Goal: Task Accomplishment & Management: Manage account settings

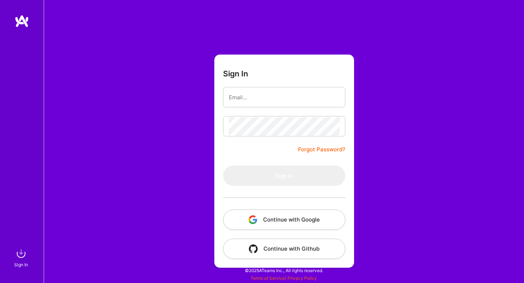
click at [314, 218] on button "Continue with Google" at bounding box center [284, 220] width 122 height 20
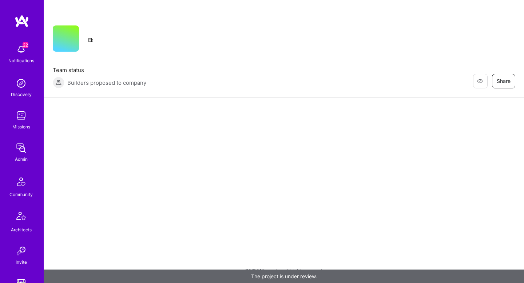
click at [224, 151] on div "Restore Not Interested Share Team status Builders proposed to company Restore N…" at bounding box center [284, 141] width 480 height 283
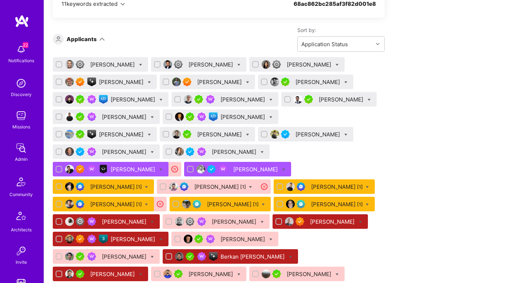
scroll to position [498, 0]
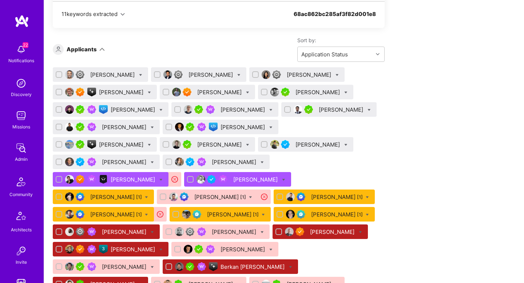
scroll to position [464, 0]
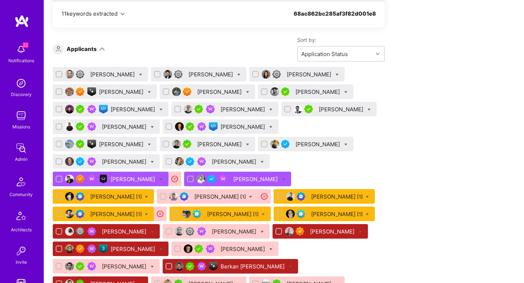
click at [127, 108] on div "Nikola Gigic" at bounding box center [134, 110] width 46 height 8
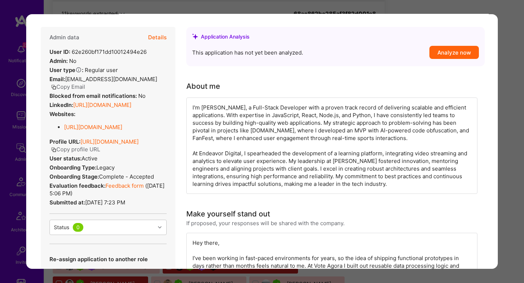
scroll to position [144, 0]
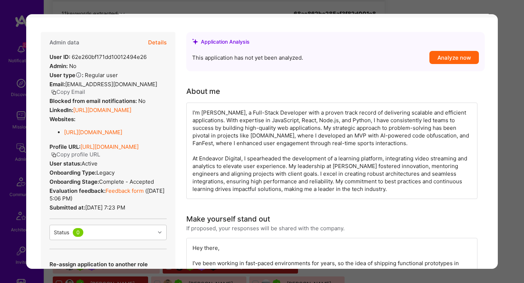
click at [163, 44] on button "Details" at bounding box center [157, 42] width 19 height 21
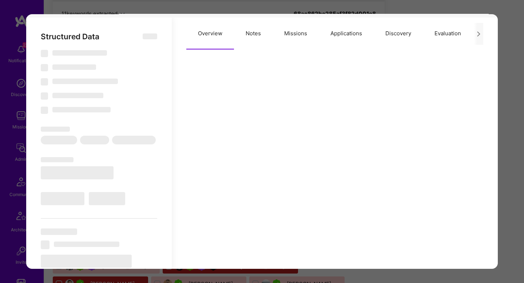
click at [438, 34] on button "Evaluation" at bounding box center [448, 33] width 50 height 32
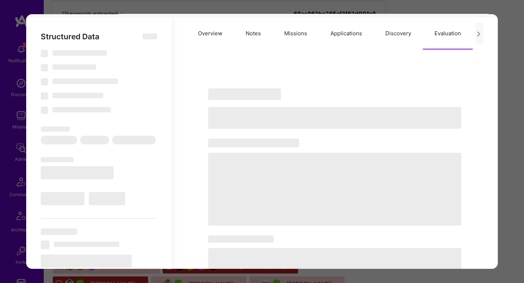
select select "Right Now"
select select "5"
select select "4"
select select "7"
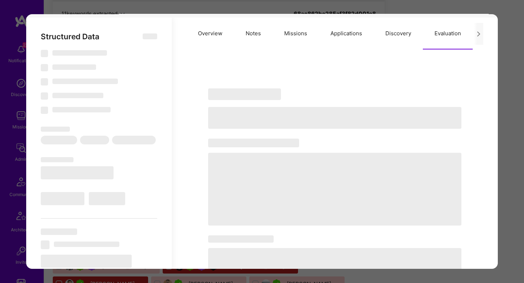
select select "RS"
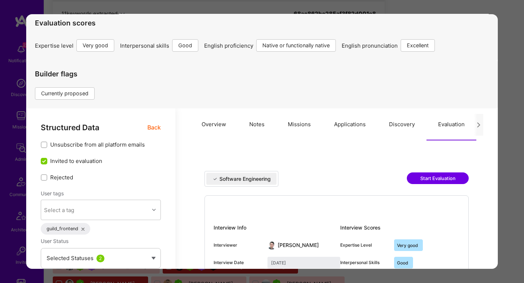
scroll to position [0, 0]
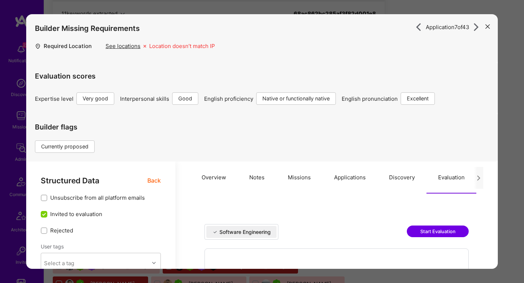
click at [153, 179] on span "Back" at bounding box center [153, 180] width 13 height 9
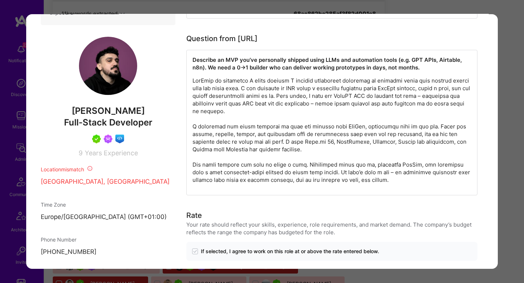
scroll to position [466, 0]
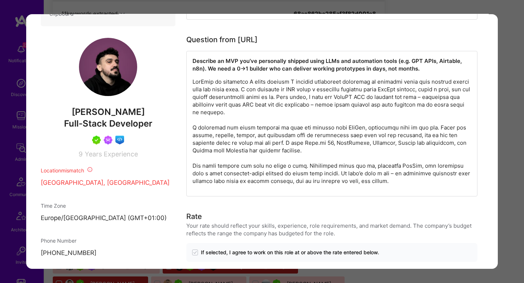
click at [505, 130] on div "Application 7 of 43 Builder Missing Requirements Required Location See location…" at bounding box center [262, 141] width 524 height 283
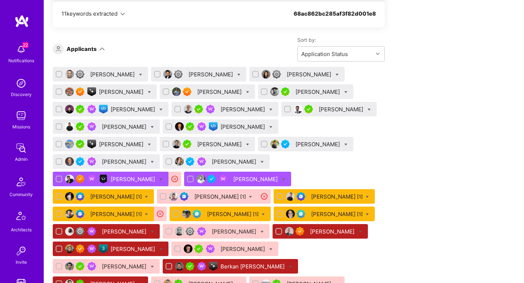
click at [118, 72] on div "Benjamin Elkrieff" at bounding box center [113, 75] width 46 height 8
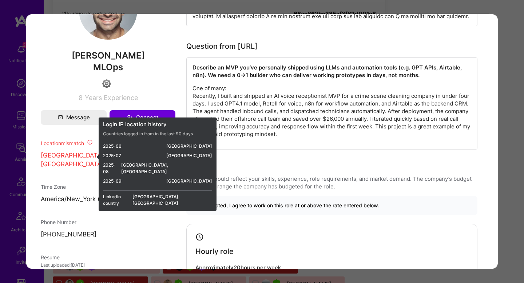
scroll to position [466, 0]
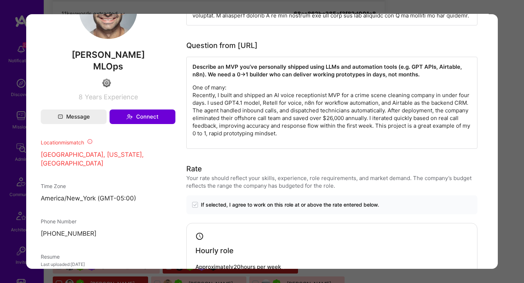
click at [339, 99] on p "One of many: Recently, I built and shipped an AI voice receptionist MVP for a c…" at bounding box center [331, 110] width 279 height 53
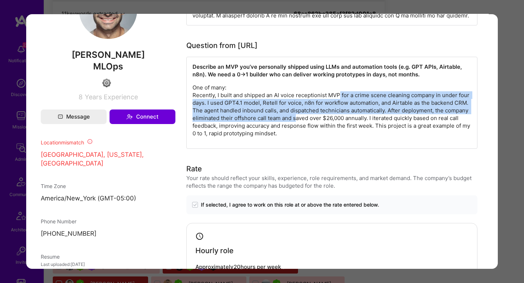
drag, startPoint x: 339, startPoint y: 99, endPoint x: 296, endPoint y: 117, distance: 47.2
click at [296, 117] on p "One of many: Recently, I built and shipped an AI voice receptionist MVP for a c…" at bounding box center [331, 110] width 279 height 53
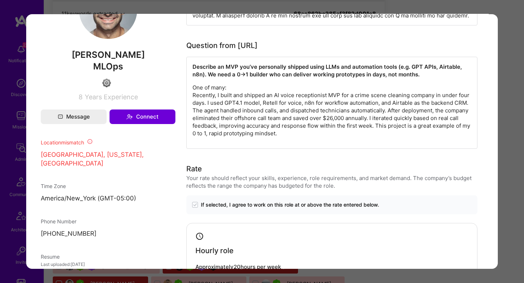
click at [274, 115] on p "One of many: Recently, I built and shipped an AI voice receptionist MVP for a c…" at bounding box center [331, 110] width 279 height 53
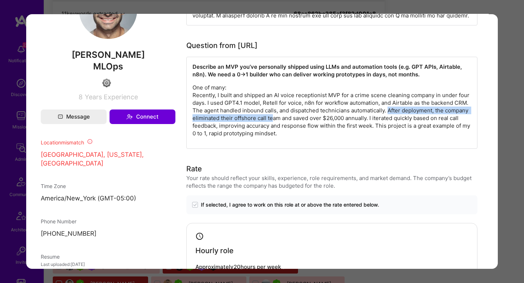
drag, startPoint x: 274, startPoint y: 115, endPoint x: 391, endPoint y: 111, distance: 117.2
click at [391, 111] on p "One of many: Recently, I built and shipped an AI voice receptionist MVP for a c…" at bounding box center [331, 110] width 279 height 53
drag, startPoint x: 391, startPoint y: 111, endPoint x: 353, endPoint y: 121, distance: 39.4
click at [353, 121] on p "One of many: Recently, I built and shipped an AI voice receptionist MVP for a c…" at bounding box center [331, 110] width 279 height 53
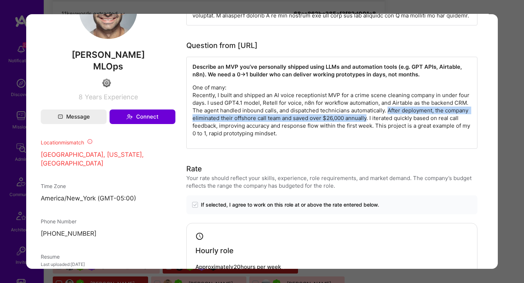
click at [353, 121] on p "One of many: Recently, I built and shipped an AI voice receptionist MVP for a c…" at bounding box center [331, 110] width 279 height 53
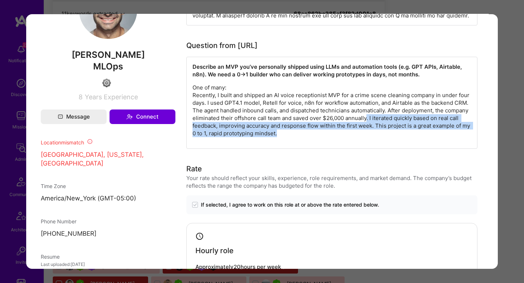
drag, startPoint x: 367, startPoint y: 121, endPoint x: 402, endPoint y: 134, distance: 37.7
click at [402, 134] on p "One of many: Recently, I built and shipped an AI voice receptionist MVP for a c…" at bounding box center [331, 110] width 279 height 53
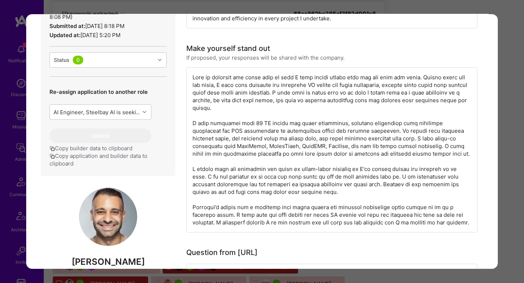
scroll to position [253, 0]
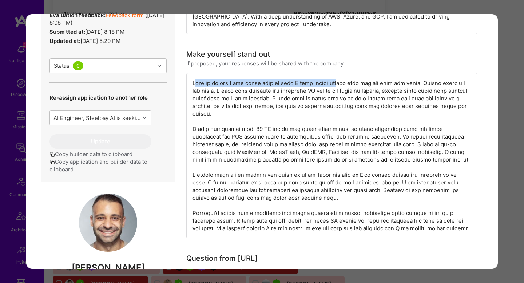
drag, startPoint x: 195, startPoint y: 83, endPoint x: 340, endPoint y: 84, distance: 144.8
click at [340, 84] on div "modal" at bounding box center [331, 155] width 291 height 165
click at [357, 87] on div "modal" at bounding box center [331, 155] width 291 height 165
drag, startPoint x: 305, startPoint y: 84, endPoint x: 378, endPoint y: 85, distance: 73.5
click at [378, 85] on div "modal" at bounding box center [331, 155] width 291 height 165
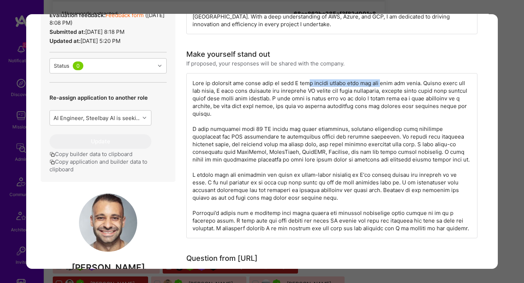
click at [378, 85] on div "modal" at bounding box center [331, 155] width 291 height 165
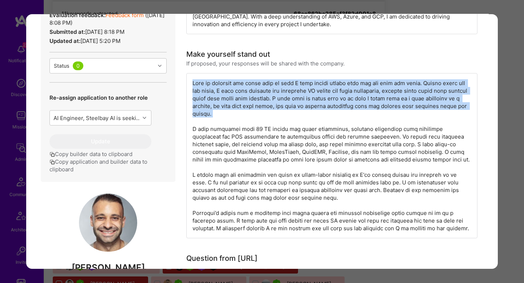
click at [378, 85] on div "modal" at bounding box center [331, 155] width 291 height 165
click at [328, 100] on div "modal" at bounding box center [331, 155] width 291 height 165
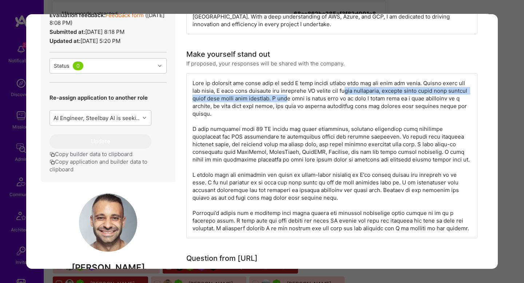
drag, startPoint x: 350, startPoint y: 90, endPoint x: 302, endPoint y: 98, distance: 49.0
click at [303, 98] on div "modal" at bounding box center [331, 155] width 291 height 165
click at [302, 98] on div "modal" at bounding box center [331, 155] width 291 height 165
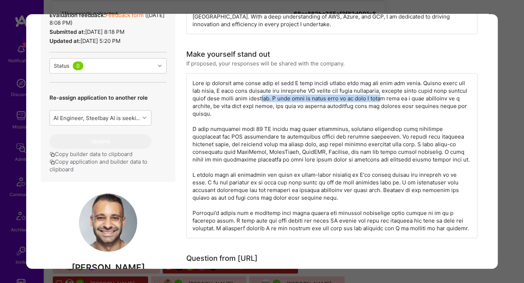
drag, startPoint x: 281, startPoint y: 98, endPoint x: 398, endPoint y: 100, distance: 117.5
click at [398, 100] on div "modal" at bounding box center [331, 155] width 291 height 165
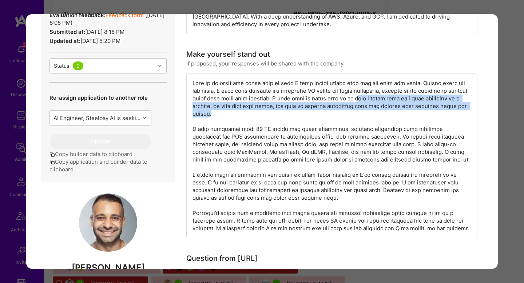
drag, startPoint x: 371, startPoint y: 100, endPoint x: 296, endPoint y: 115, distance: 76.0
click at [296, 115] on div "modal" at bounding box center [331, 155] width 291 height 165
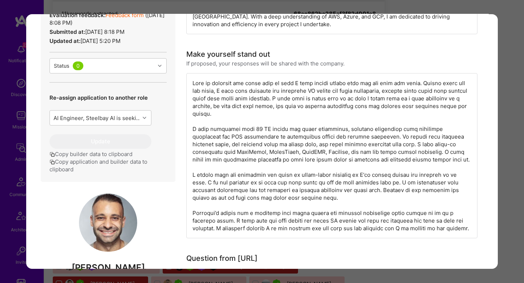
click at [234, 106] on div "modal" at bounding box center [331, 155] width 291 height 165
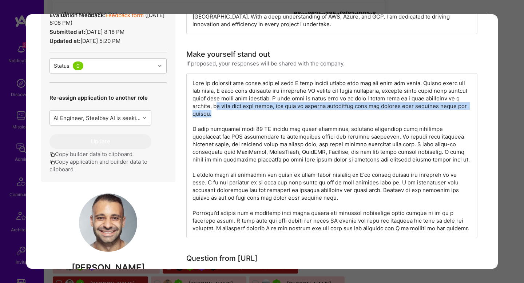
drag, startPoint x: 225, startPoint y: 106, endPoint x: 256, endPoint y: 113, distance: 32.0
click at [256, 113] on div "modal" at bounding box center [331, 155] width 291 height 165
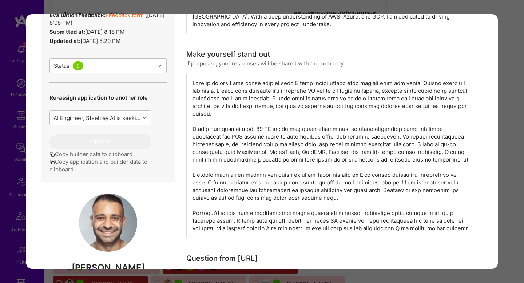
click at [411, 110] on div "modal" at bounding box center [331, 155] width 291 height 165
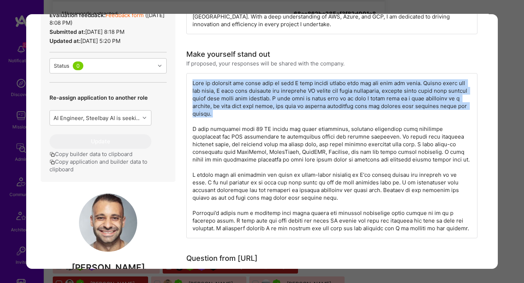
click at [411, 110] on div "modal" at bounding box center [331, 155] width 291 height 165
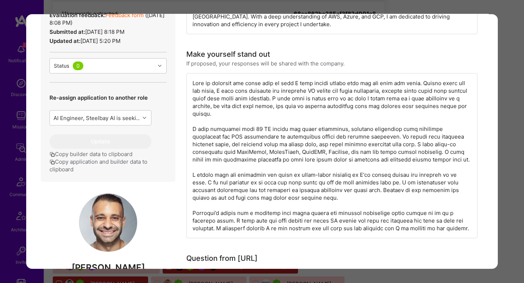
click at [249, 139] on div "modal" at bounding box center [331, 155] width 291 height 165
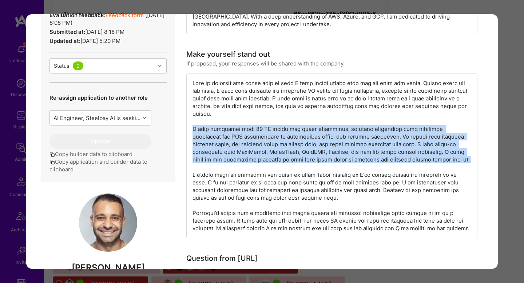
click at [249, 139] on div "modal" at bounding box center [331, 155] width 291 height 165
click at [250, 143] on div "modal" at bounding box center [331, 155] width 291 height 165
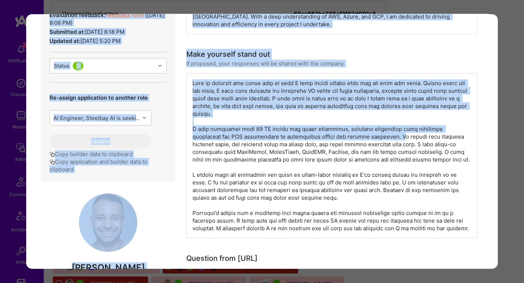
scroll to position [0, 1]
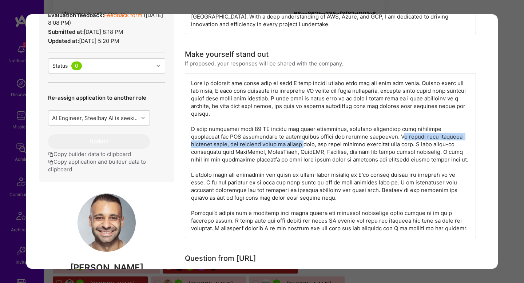
drag, startPoint x: 355, startPoint y: 138, endPoint x: 258, endPoint y: 147, distance: 98.0
click at [258, 147] on div "modal" at bounding box center [330, 155] width 291 height 165
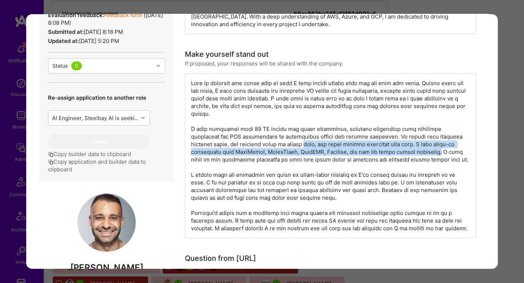
drag, startPoint x: 259, startPoint y: 147, endPoint x: 391, endPoint y: 152, distance: 132.9
click at [391, 152] on div "modal" at bounding box center [330, 155] width 291 height 165
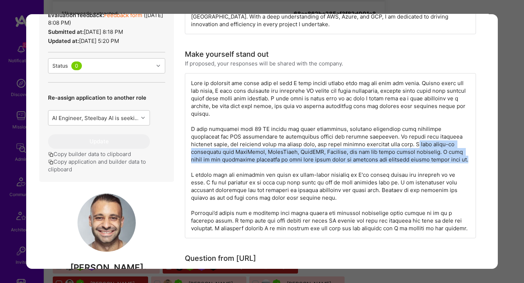
drag, startPoint x: 374, startPoint y: 147, endPoint x: 460, endPoint y: 158, distance: 85.8
click at [460, 158] on div "modal" at bounding box center [330, 155] width 291 height 165
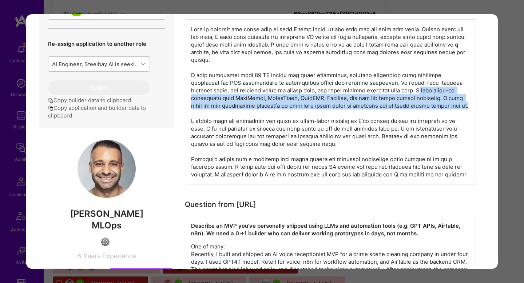
scroll to position [309, 0]
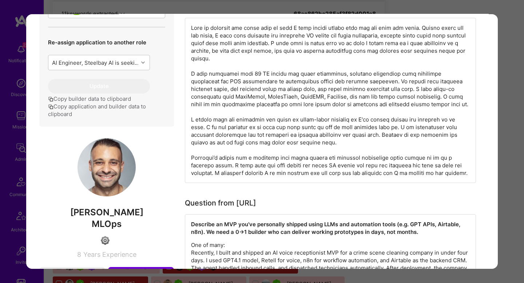
click at [226, 120] on div "modal" at bounding box center [330, 100] width 291 height 165
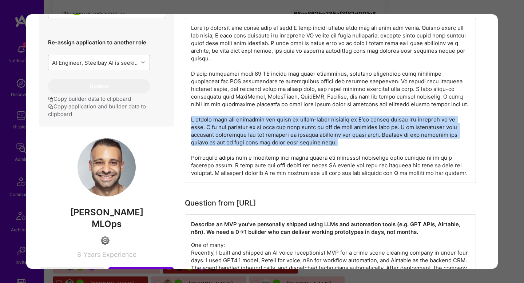
click at [226, 120] on div "modal" at bounding box center [330, 100] width 291 height 165
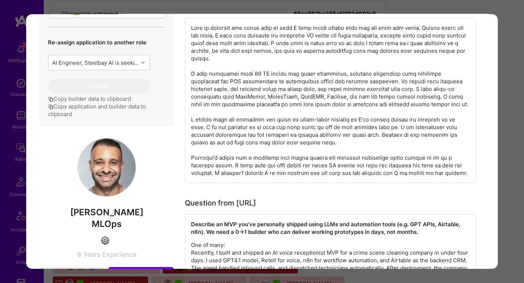
click at [240, 160] on div "modal" at bounding box center [330, 100] width 291 height 165
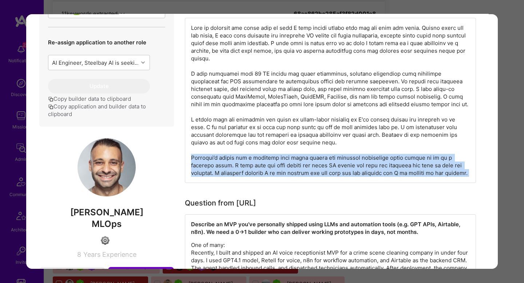
click at [240, 160] on div "modal" at bounding box center [330, 100] width 291 height 165
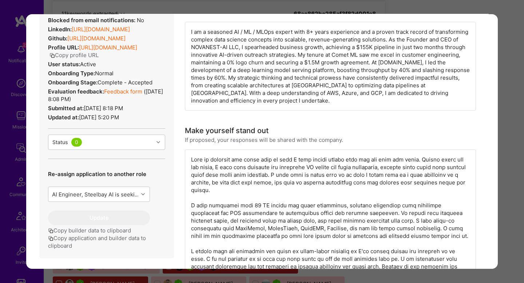
scroll to position [175, 0]
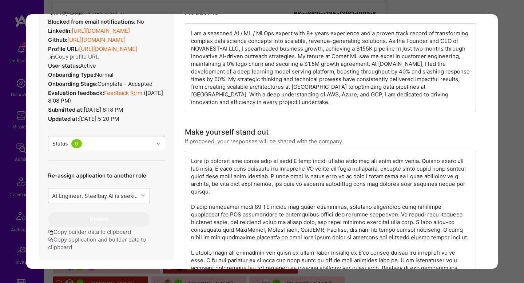
click at [118, 96] on link "Feedback form" at bounding box center [123, 93] width 38 height 7
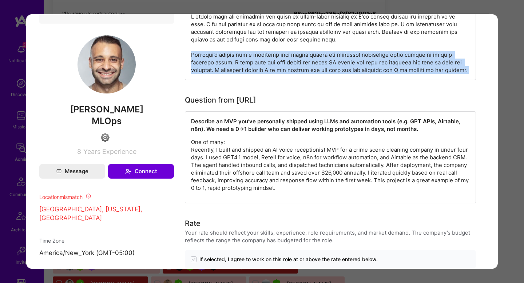
scroll to position [415, 0]
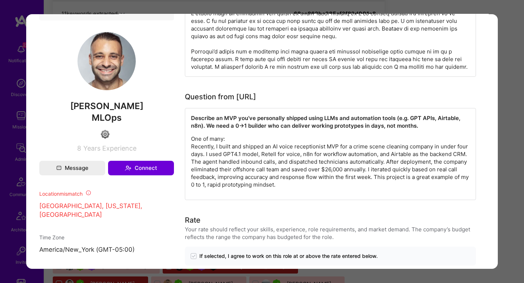
click at [507, 159] on div "Application 1 of 43 Builder Missing Requirements Required Location See location…" at bounding box center [262, 141] width 524 height 283
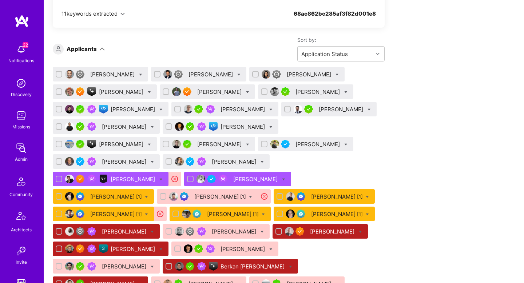
click at [139, 74] on icon at bounding box center [140, 74] width 3 height 3
checkbox input "true"
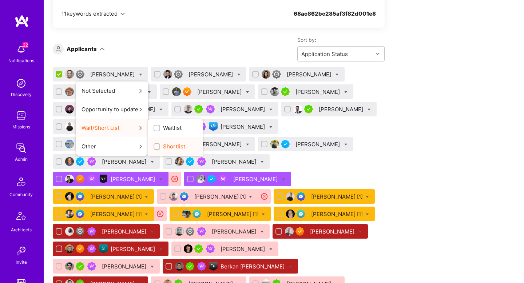
click at [175, 149] on span "Shortlist" at bounding box center [174, 147] width 22 height 8
click at [160, 149] on input "Shortlist" at bounding box center [157, 146] width 5 height 5
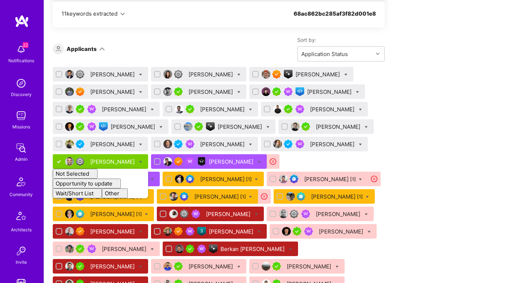
checkbox input "false"
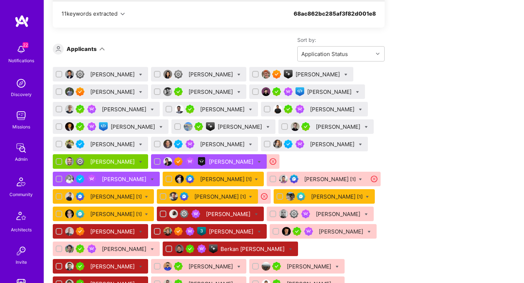
click at [249, 146] on icon at bounding box center [250, 144] width 3 height 3
checkbox input "true"
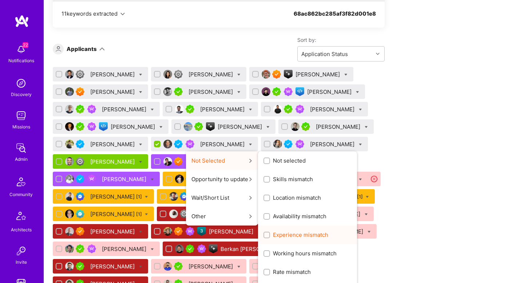
click at [286, 232] on span "Experience mismatch" at bounding box center [300, 235] width 55 height 8
click at [270, 233] on input "Experience mismatch" at bounding box center [267, 235] width 5 height 5
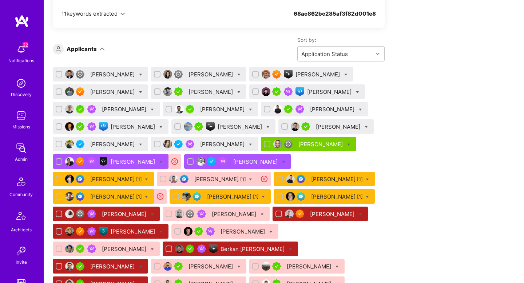
scroll to position [446, 0]
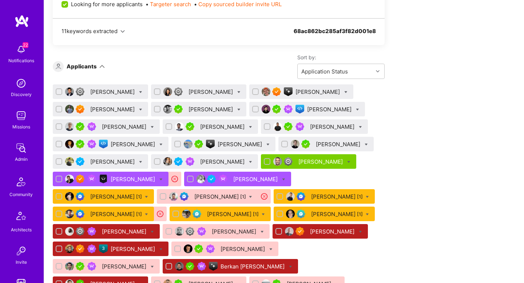
checkbox input "false"
click at [356, 109] on icon at bounding box center [357, 109] width 3 height 3
checkbox input "true"
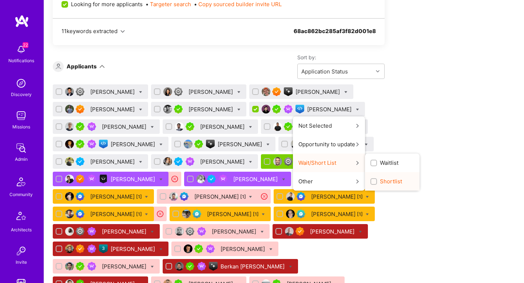
click at [380, 183] on span "Shortlist" at bounding box center [391, 182] width 22 height 8
click at [372, 183] on input "Shortlist" at bounding box center [374, 181] width 5 height 5
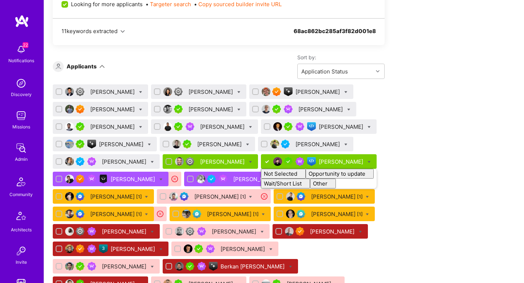
checkbox input "false"
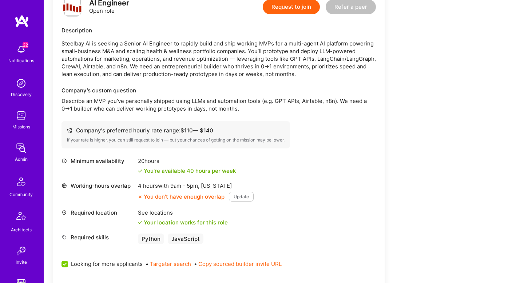
scroll to position [188, 0]
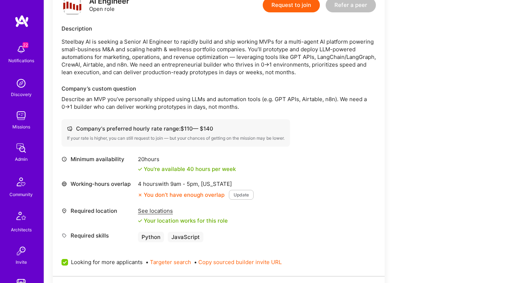
click at [347, 48] on p "Steelbay AI is seeking a Senior AI Engineer to rapidly build and ship working M…" at bounding box center [218, 57] width 314 height 38
click at [118, 56] on p "Steelbay AI is seeking a Senior AI Engineer to rapidly build and ship working M…" at bounding box center [218, 57] width 314 height 38
click at [189, 55] on p "Steelbay AI is seeking a Senior AI Engineer to rapidly build and ship working M…" at bounding box center [218, 57] width 314 height 38
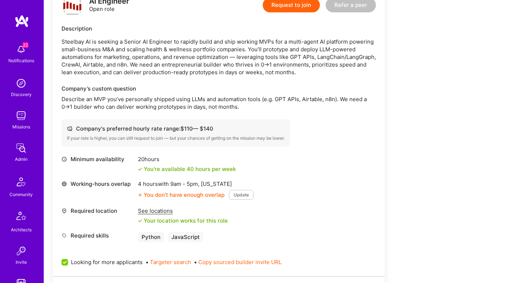
click at [276, 55] on p "Steelbay AI is seeking a Senior AI Engineer to rapidly build and ship working M…" at bounding box center [218, 57] width 314 height 38
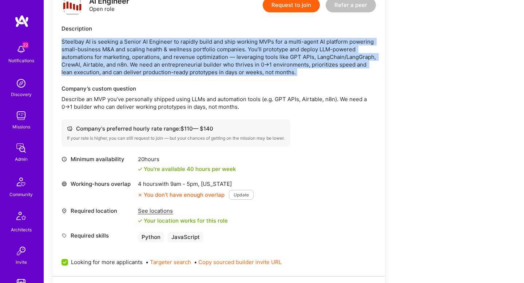
click at [276, 55] on p "Steelbay AI is seeking a Senior AI Engineer to rapidly build and ship working M…" at bounding box center [218, 57] width 314 height 38
click at [334, 58] on p "Steelbay AI is seeking a Senior AI Engineer to rapidly build and ship working M…" at bounding box center [218, 57] width 314 height 38
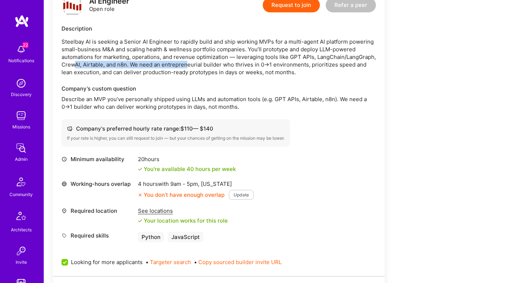
drag, startPoint x: 73, startPoint y: 62, endPoint x: 188, endPoint y: 68, distance: 114.4
click at [188, 68] on p "Steelbay AI is seeking a Senior AI Engineer to rapidly build and ship working M…" at bounding box center [218, 57] width 314 height 38
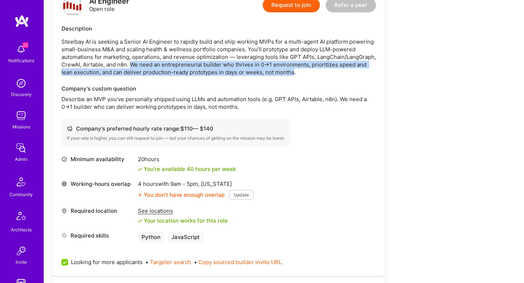
drag, startPoint x: 132, startPoint y: 65, endPoint x: 294, endPoint y: 70, distance: 162.0
click at [294, 70] on p "Steelbay AI is seeking a Senior AI Engineer to rapidly build and ship working M…" at bounding box center [218, 57] width 314 height 38
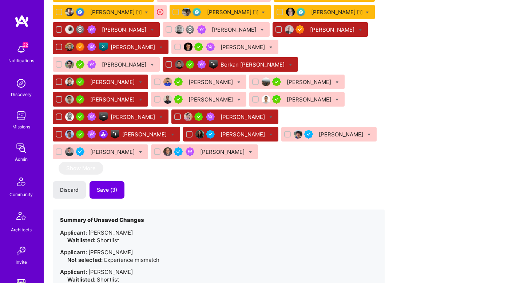
scroll to position [484, 0]
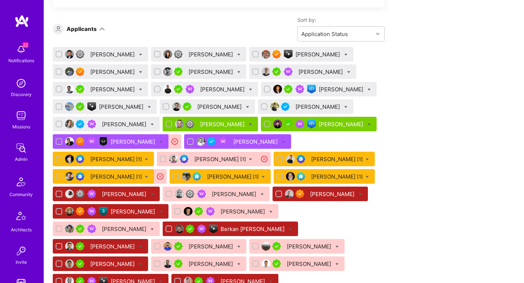
click at [142, 155] on div "Tony Ren [1]" at bounding box center [116, 159] width 52 height 8
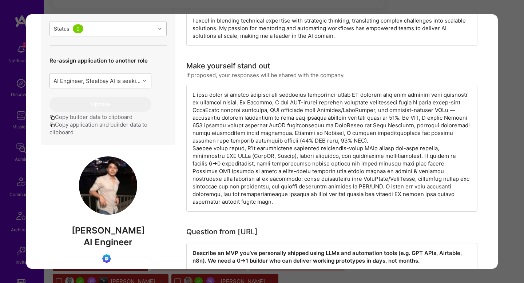
scroll to position [172, 0]
click at [512, 92] on div "Application 18 of 43 Admin data Details User ID: 68c45ed4bb2ffe3551d3b5e1 Admin…" at bounding box center [262, 141] width 524 height 283
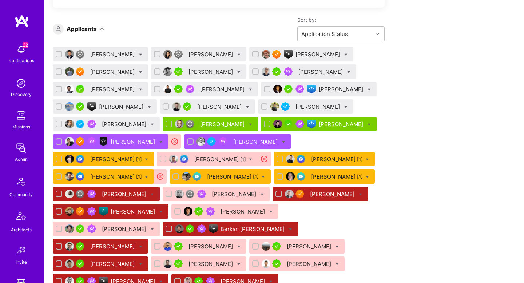
click at [142, 155] on div "Tony Ren [1]" at bounding box center [116, 159] width 52 height 8
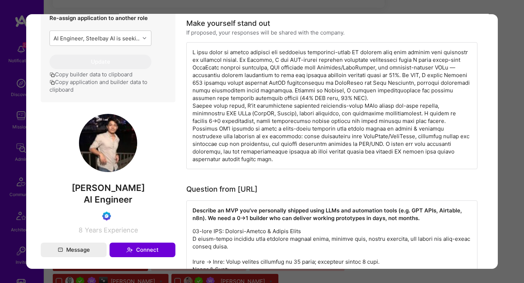
scroll to position [237, 0]
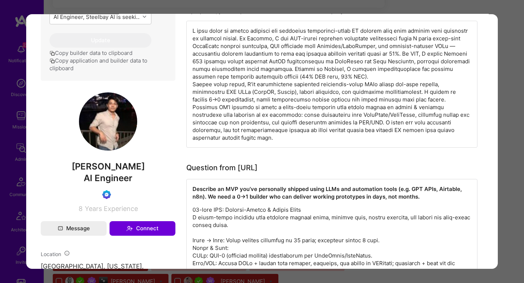
click at [100, 172] on span "Tony Ren" at bounding box center [108, 166] width 135 height 11
copy span "Tony Ren"
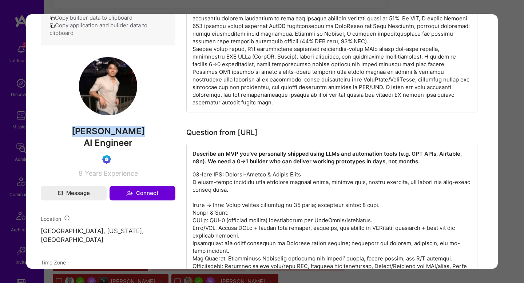
scroll to position [281, 0]
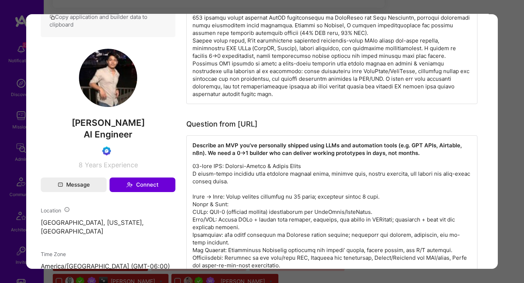
click at [99, 140] on span "AI Engineer" at bounding box center [108, 134] width 49 height 11
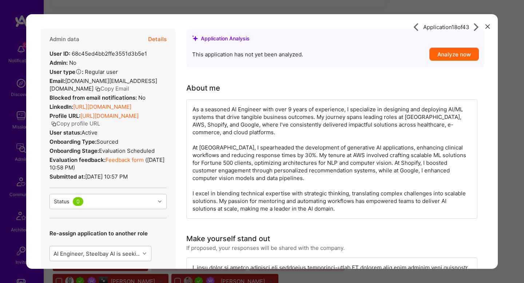
click at [155, 41] on button "Details" at bounding box center [157, 39] width 19 height 21
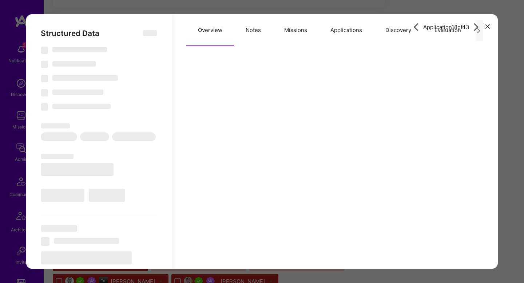
type textarea "x"
select select "Right Now"
select select "Verified"
select select "US"
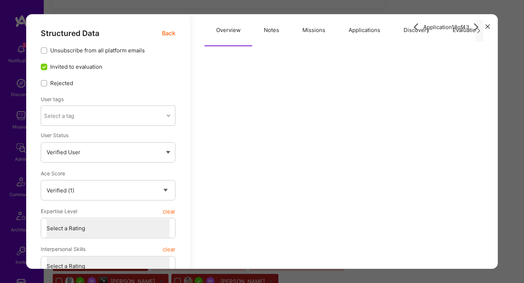
click at [455, 34] on button "Evaluation" at bounding box center [466, 30] width 50 height 32
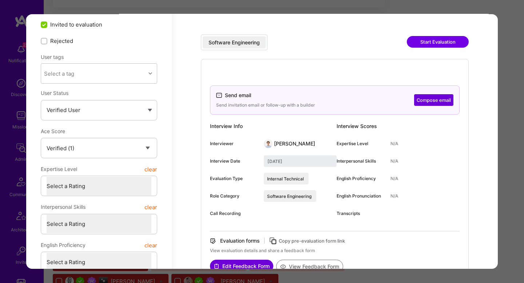
scroll to position [44, 0]
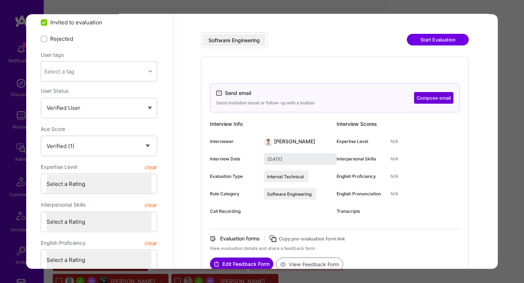
click at [501, 137] on div "Application 18 of 43 Structured Data Back Unsubscribe from all platform emails …" at bounding box center [262, 141] width 524 height 283
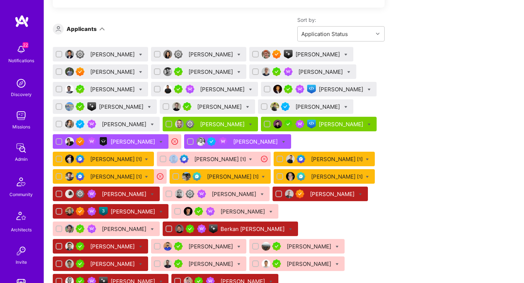
click at [142, 155] on div "Tony Ren [1]" at bounding box center [116, 159] width 52 height 8
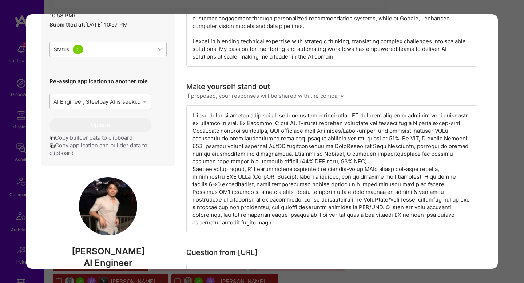
scroll to position [304, 0]
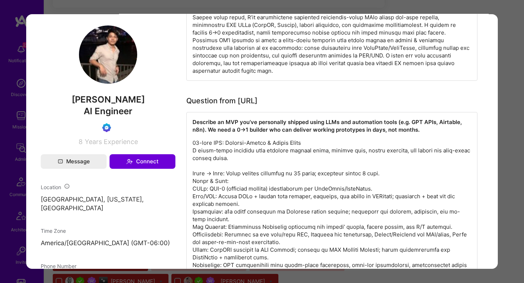
click at [517, 83] on div "Application 18 of 43 Admin data Details User ID: 68c45ed4bb2ffe3551d3b5e1 Admin…" at bounding box center [262, 141] width 524 height 283
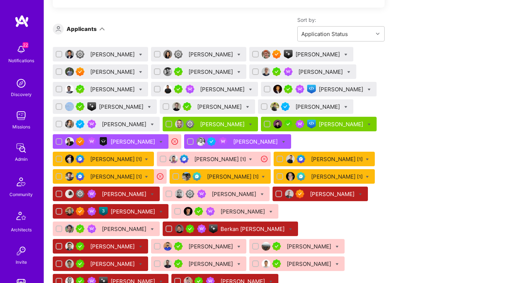
click at [114, 57] on div "Adil Mubeen" at bounding box center [113, 55] width 46 height 8
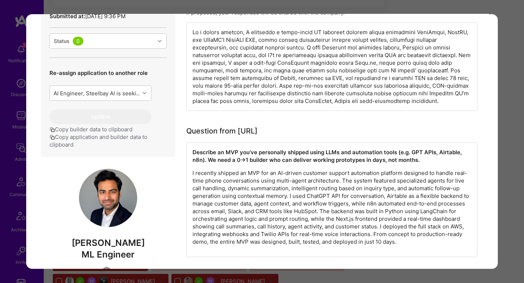
scroll to position [254, 0]
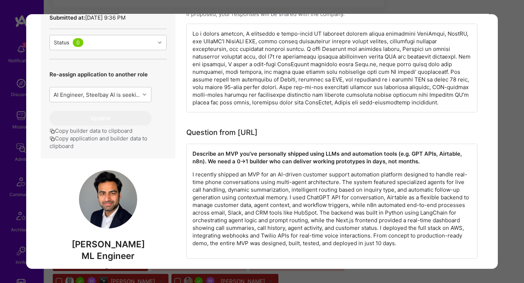
click at [295, 171] on p "I recently shipped an MVP for an AI-driven customer support automation platform…" at bounding box center [331, 209] width 279 height 76
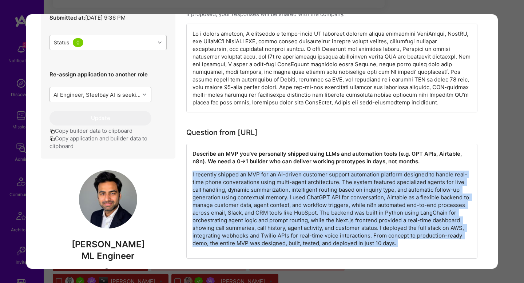
click at [295, 171] on p "I recently shipped an MVP for an AI-driven customer support automation platform…" at bounding box center [331, 209] width 279 height 76
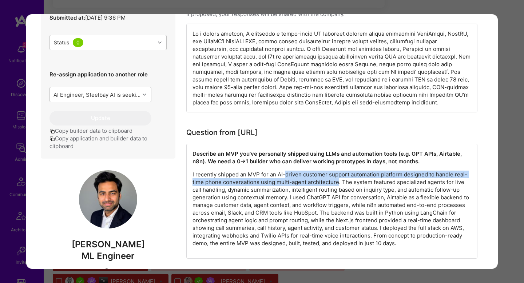
drag, startPoint x: 295, startPoint y: 169, endPoint x: 329, endPoint y: 175, distance: 34.4
click at [329, 175] on p "I recently shipped an MVP for an AI-driven customer support automation platform…" at bounding box center [331, 209] width 279 height 76
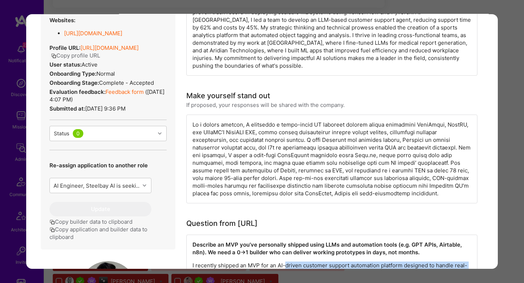
scroll to position [124, 0]
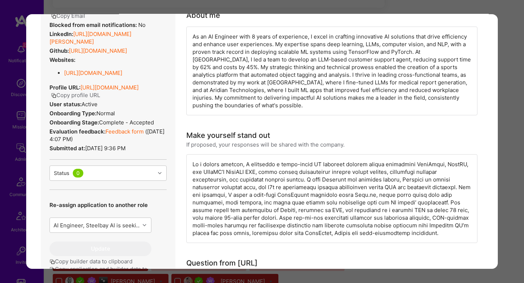
click at [126, 135] on link "Feedback form" at bounding box center [125, 131] width 38 height 7
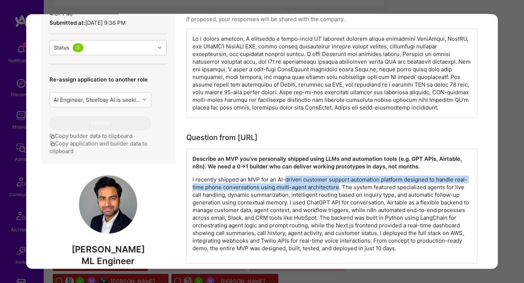
scroll to position [247, 0]
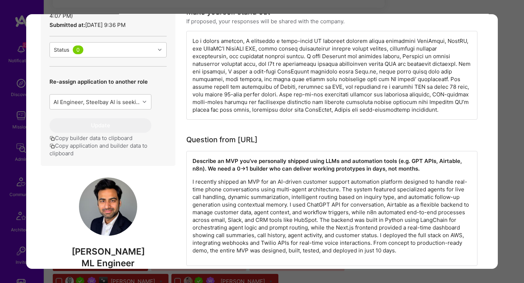
click at [267, 178] on p "I recently shipped an MVP for an AI-driven customer support automation platform…" at bounding box center [331, 216] width 279 height 76
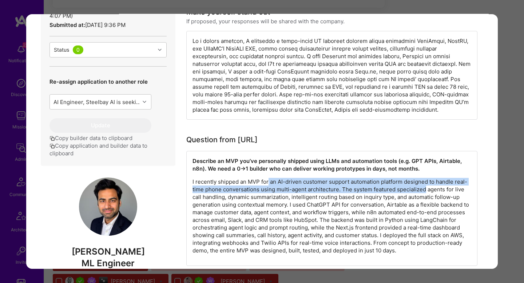
drag, startPoint x: 267, startPoint y: 172, endPoint x: 402, endPoint y: 182, distance: 135.3
click at [402, 182] on p "I recently shipped an MVP for an AI-driven customer support automation platform…" at bounding box center [331, 216] width 279 height 76
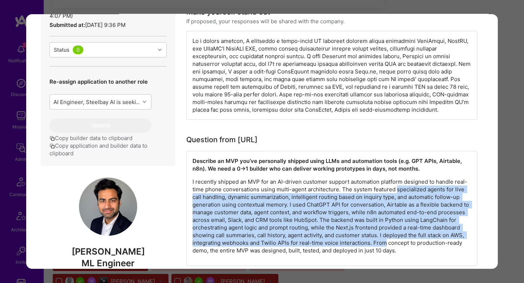
drag, startPoint x: 402, startPoint y: 182, endPoint x: 373, endPoint y: 238, distance: 63.6
click at [373, 238] on p "I recently shipped an MVP for an AI-driven customer support automation platform…" at bounding box center [331, 216] width 279 height 76
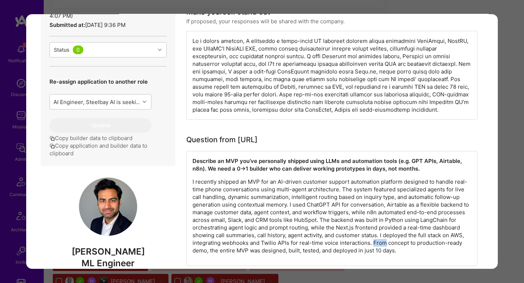
click at [373, 238] on p "I recently shipped an MVP for an AI-driven customer support automation platform…" at bounding box center [331, 216] width 279 height 76
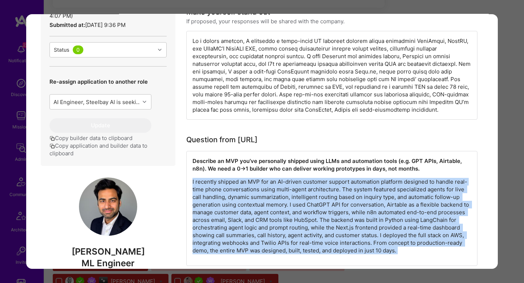
click at [373, 238] on p "I recently shipped an MVP for an AI-driven customer support automation platform…" at bounding box center [331, 216] width 279 height 76
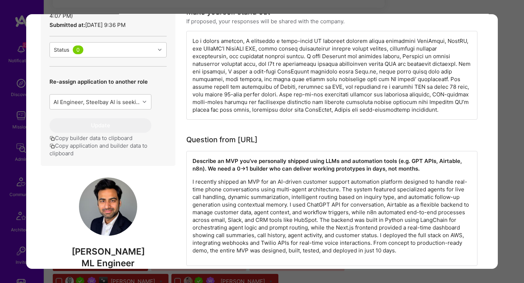
click at [508, 204] on div "Application 1 of 43 Evaluation scores Expertise level Good Interpersonal skills…" at bounding box center [262, 141] width 524 height 283
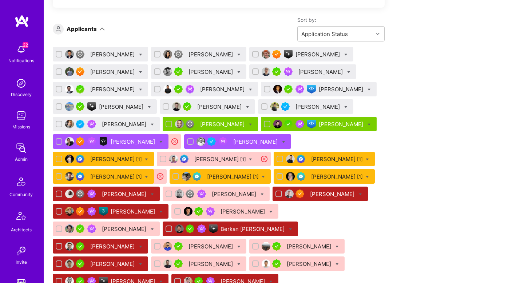
click at [139, 55] on icon at bounding box center [140, 54] width 3 height 3
checkbox input "true"
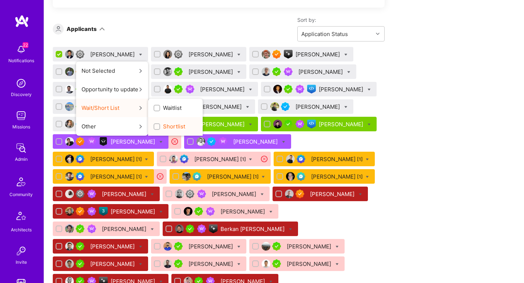
click at [163, 125] on span "Shortlist" at bounding box center [174, 127] width 22 height 8
click at [155, 125] on input "Shortlist" at bounding box center [157, 126] width 5 height 5
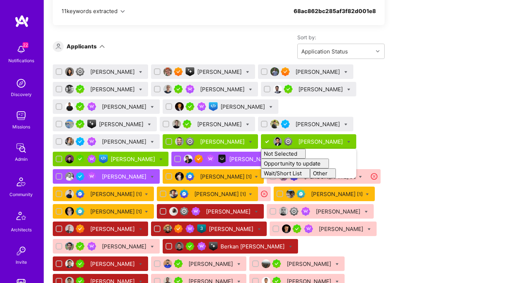
checkbox input "false"
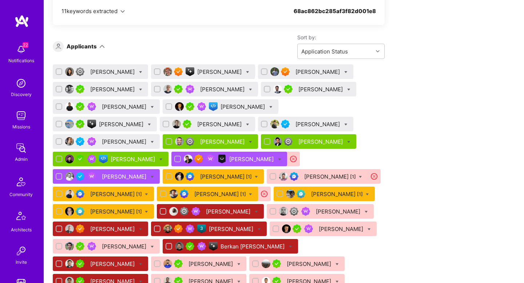
click at [163, 158] on icon at bounding box center [160, 159] width 3 height 3
checkbox input "true"
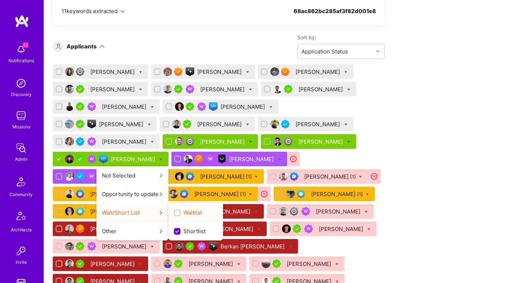
click at [202, 209] on label "Waitlist" at bounding box center [188, 213] width 28 height 8
click at [180, 211] on input "Waitlist" at bounding box center [177, 213] width 5 height 5
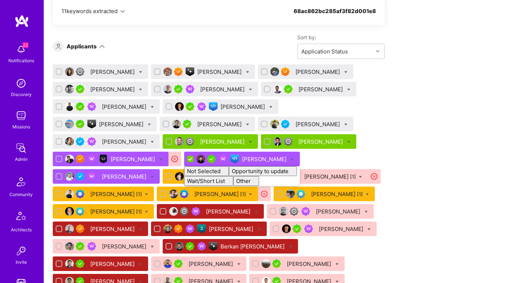
checkbox input "false"
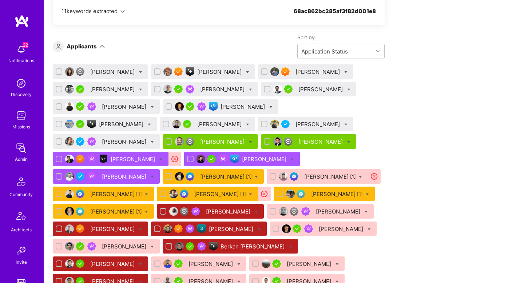
click at [305, 88] on div "Oscar Garavito" at bounding box center [321, 89] width 46 height 8
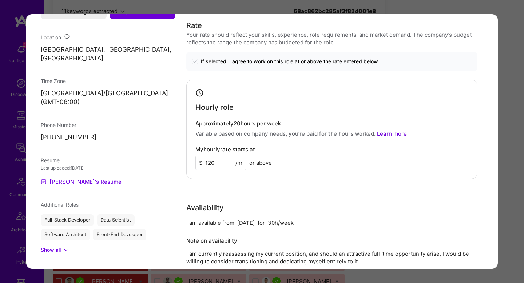
scroll to position [407, 0]
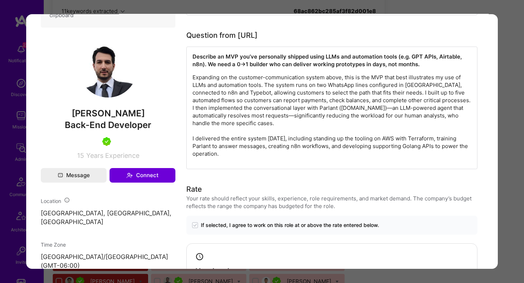
click at [505, 170] on div "Application 6 of 43 Evaluation scores Expertise level Very good Interpersonal s…" at bounding box center [262, 141] width 524 height 283
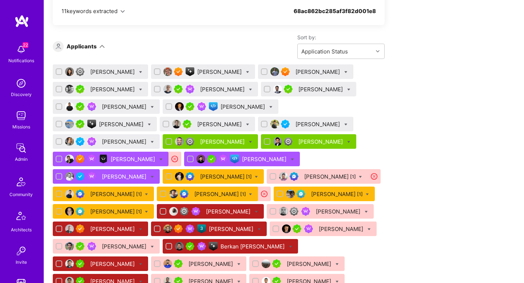
click at [298, 142] on div "Adil Mubeen" at bounding box center [321, 142] width 46 height 8
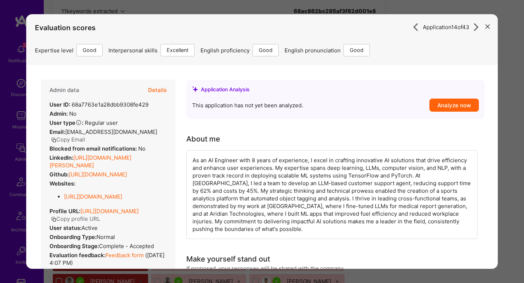
click at [174, 49] on div "Expertise level Good Interpersonal skills Excellent English proficiency Good En…" at bounding box center [262, 50] width 454 height 12
click at [512, 136] on div "Application 14 of 43 Evaluation scores Expertise level Good Interpersonal skill…" at bounding box center [262, 141] width 524 height 283
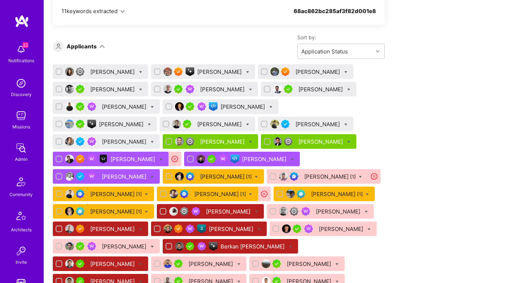
click at [200, 141] on div "Benjamin Elkrieff" at bounding box center [223, 142] width 46 height 8
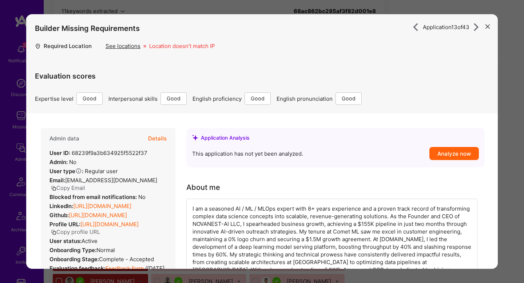
click at [215, 71] on div "Evaluation scores Expertise level Good Interpersonal skills Good English profic…" at bounding box center [262, 84] width 454 height 42
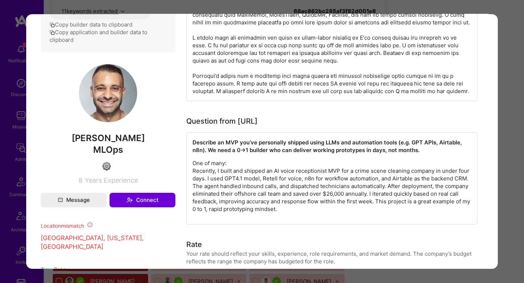
scroll to position [389, 0]
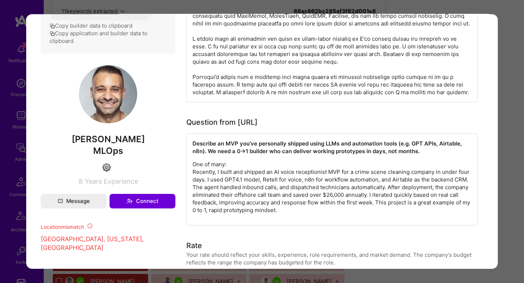
click at [510, 94] on div "Application 13 of 43 Builder Missing Requirements Required Location See locatio…" at bounding box center [262, 141] width 524 height 283
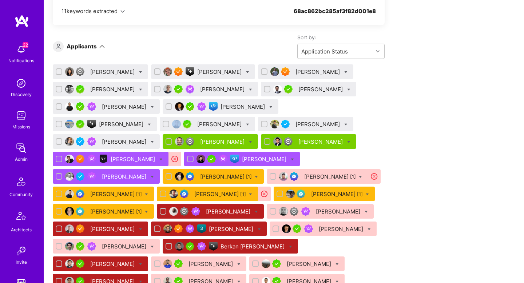
click at [303, 85] on div "Oscar Garavito" at bounding box center [308, 89] width 95 height 15
click at [298, 90] on div "Oscar Garavito" at bounding box center [321, 89] width 46 height 8
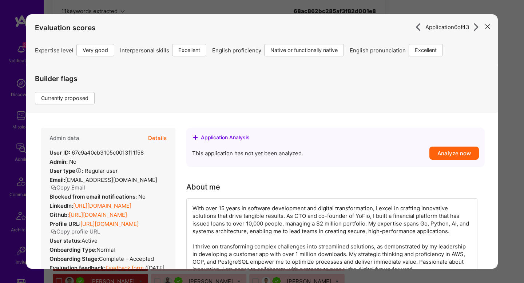
scroll to position [110, 0]
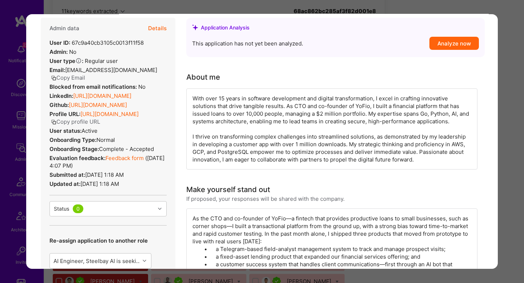
click at [121, 161] on link "Feedback form" at bounding box center [125, 158] width 38 height 7
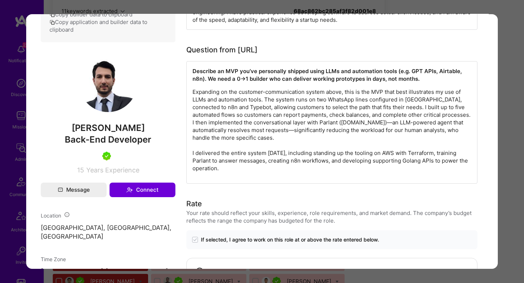
scroll to position [392, 0]
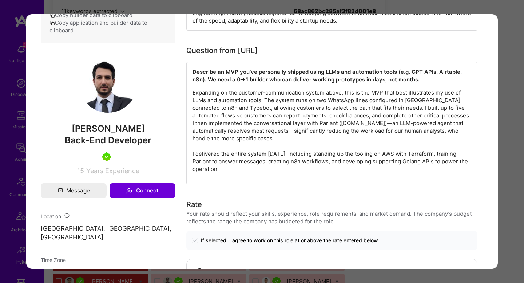
click at [498, 68] on div "Application 6 of 43 Evaluation scores Expertise level Very good Interpersonal s…" at bounding box center [262, 141] width 524 height 283
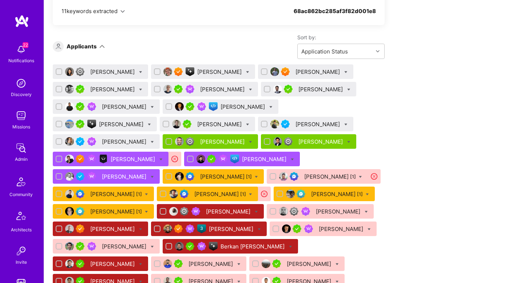
click at [347, 88] on icon at bounding box center [348, 89] width 3 height 3
checkbox input "true"
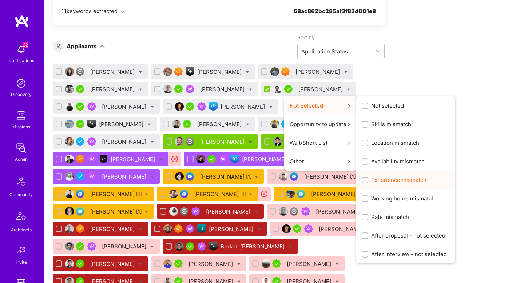
click at [371, 182] on span "Experience mismatch" at bounding box center [398, 180] width 55 height 8
click at [365, 182] on input "Experience mismatch" at bounding box center [365, 180] width 5 height 5
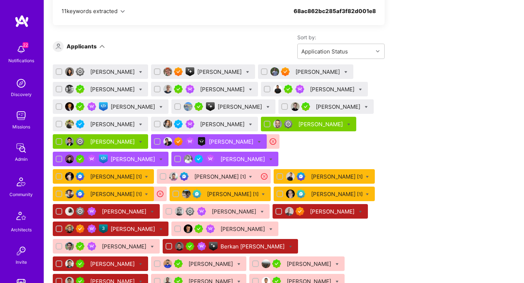
checkbox input "false"
click at [159, 107] on icon at bounding box center [160, 107] width 3 height 3
checkbox input "true"
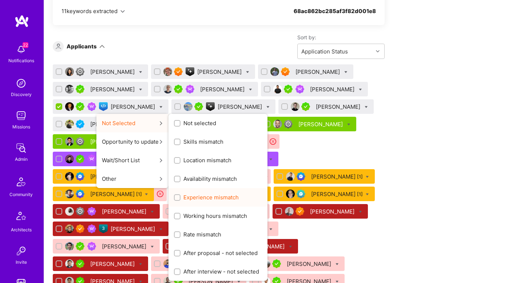
click at [211, 194] on span "Experience mismatch" at bounding box center [210, 198] width 55 height 8
click at [180, 195] on input "Experience mismatch" at bounding box center [177, 197] width 5 height 5
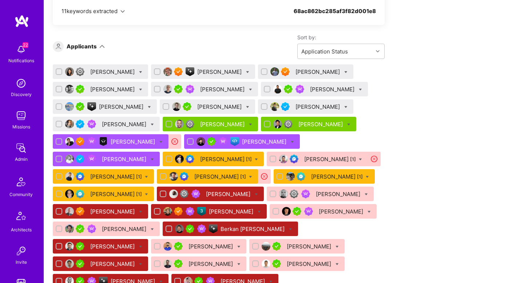
checkbox input "false"
click at [118, 92] on div "[PERSON_NAME]" at bounding box center [113, 89] width 46 height 8
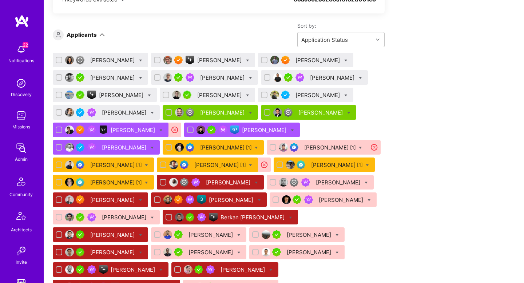
scroll to position [478, 0]
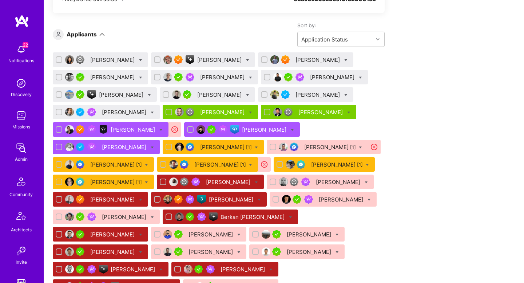
click at [116, 77] on div "[PERSON_NAME]" at bounding box center [113, 77] width 46 height 8
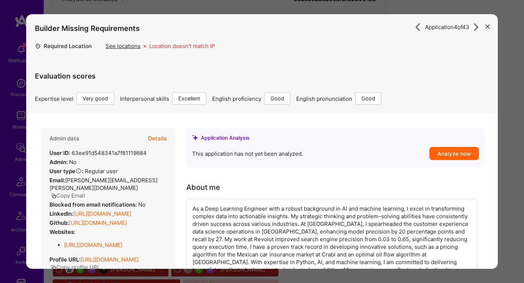
scroll to position [82, 0]
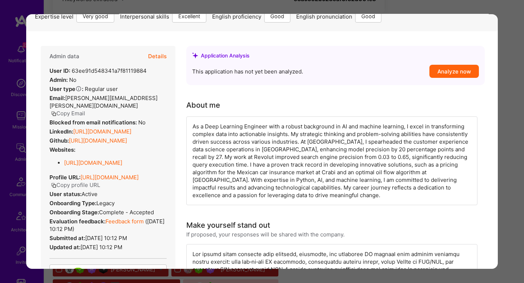
click at [125, 223] on link "Feedback form" at bounding box center [125, 221] width 38 height 7
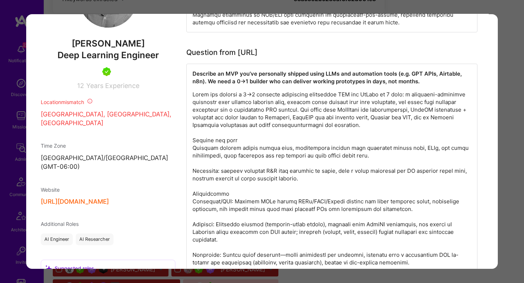
scroll to position [513, 0]
click at [351, 95] on p "modal" at bounding box center [331, 212] width 279 height 244
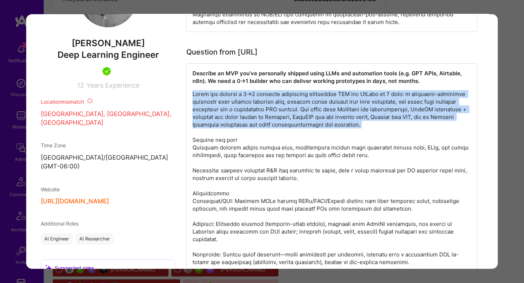
click at [351, 95] on p "modal" at bounding box center [331, 212] width 279 height 244
click at [373, 95] on p "modal" at bounding box center [331, 212] width 279 height 244
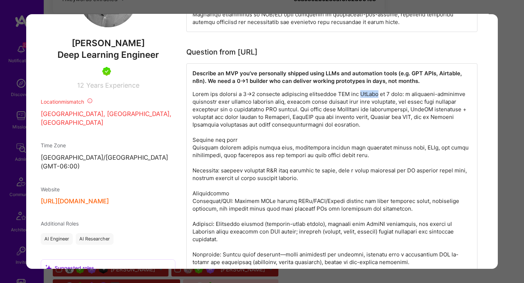
click at [373, 95] on p "modal" at bounding box center [331, 212] width 279 height 244
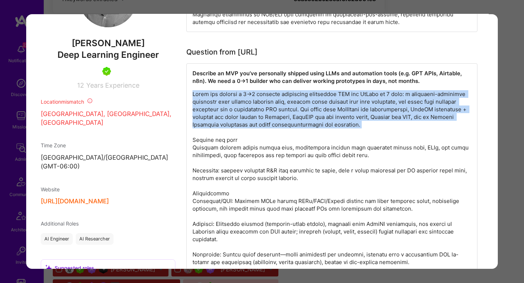
click at [373, 95] on p "modal" at bounding box center [331, 212] width 279 height 244
click at [224, 102] on p "modal" at bounding box center [331, 212] width 279 height 244
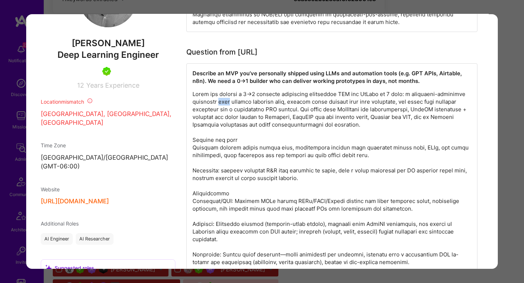
click at [224, 102] on p "modal" at bounding box center [331, 212] width 279 height 244
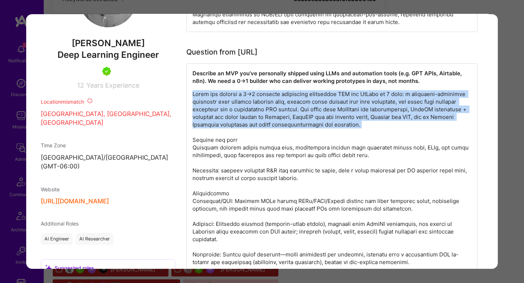
click at [224, 102] on p "modal" at bounding box center [331, 212] width 279 height 244
click at [278, 105] on p "modal" at bounding box center [331, 212] width 279 height 244
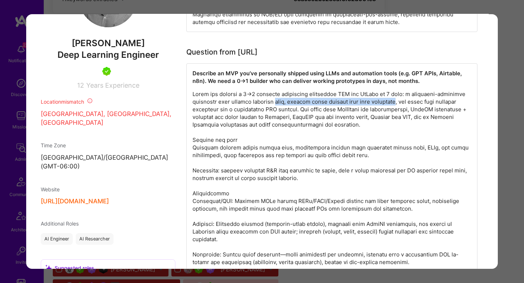
drag, startPoint x: 278, startPoint y: 105, endPoint x: 370, endPoint y: 102, distance: 92.1
click at [370, 102] on p "modal" at bounding box center [331, 212] width 279 height 244
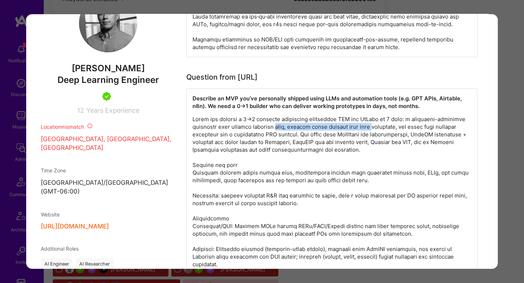
scroll to position [488, 0]
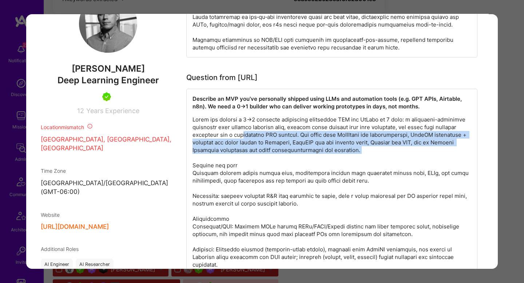
drag, startPoint x: 239, startPoint y: 136, endPoint x: 395, endPoint y: 160, distance: 158.0
click at [395, 161] on p "modal" at bounding box center [331, 238] width 279 height 244
click at [369, 156] on p "modal" at bounding box center [331, 238] width 279 height 244
drag, startPoint x: 369, startPoint y: 156, endPoint x: 298, endPoint y: 135, distance: 73.8
click at [298, 135] on p "modal" at bounding box center [331, 238] width 279 height 244
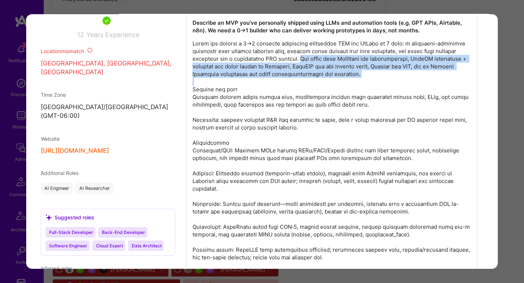
scroll to position [565, 0]
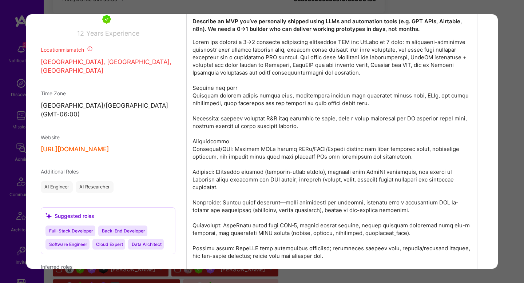
click at [227, 91] on p "modal" at bounding box center [331, 160] width 279 height 244
click at [227, 107] on p "modal" at bounding box center [331, 160] width 279 height 244
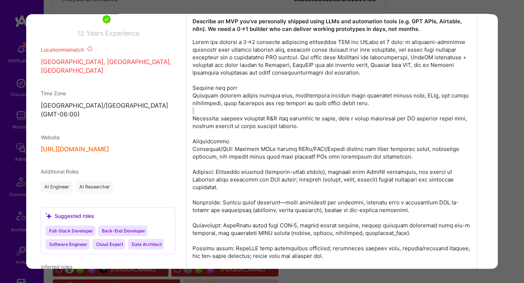
click at [227, 107] on p "modal" at bounding box center [331, 160] width 279 height 244
click at [254, 96] on p "modal" at bounding box center [331, 160] width 279 height 244
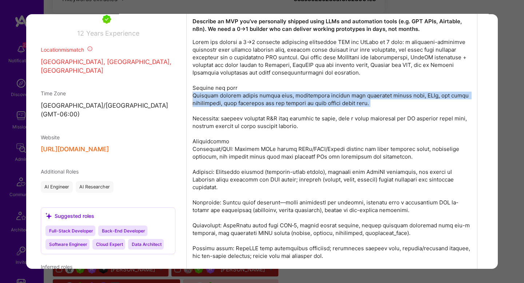
click at [254, 96] on p "modal" at bounding box center [331, 160] width 279 height 244
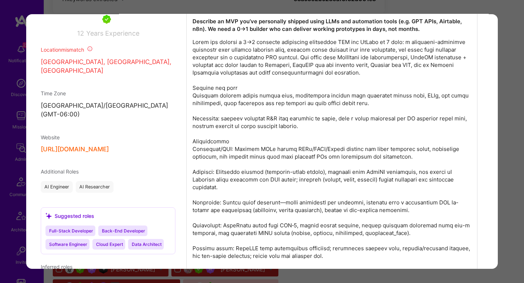
click at [243, 117] on p "modal" at bounding box center [331, 160] width 279 height 244
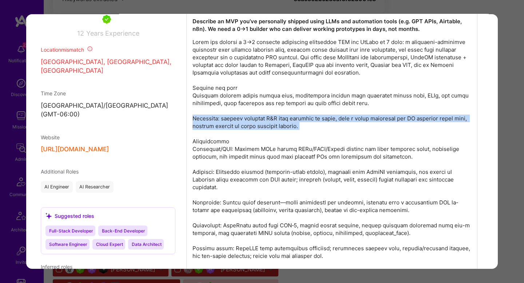
click at [243, 117] on p "modal" at bounding box center [331, 160] width 279 height 244
click at [307, 122] on p "modal" at bounding box center [331, 160] width 279 height 244
drag, startPoint x: 307, startPoint y: 122, endPoint x: 253, endPoint y: 127, distance: 54.5
click at [253, 128] on p "modal" at bounding box center [331, 160] width 279 height 244
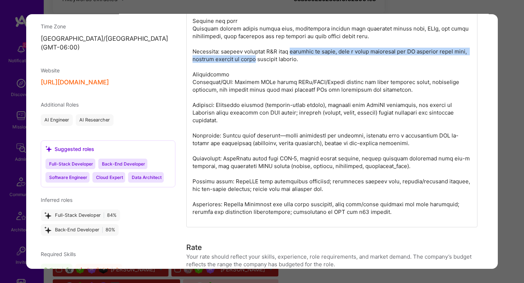
scroll to position [631, 0]
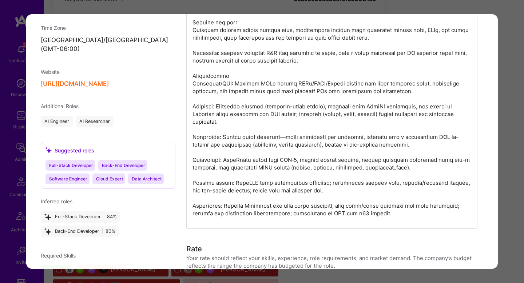
click at [231, 83] on p "modal" at bounding box center [331, 95] width 279 height 244
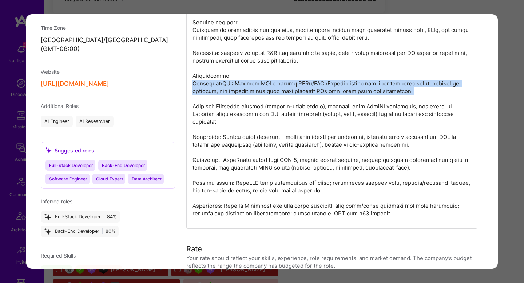
click at [231, 83] on p "modal" at bounding box center [331, 95] width 279 height 244
click at [230, 102] on p "modal" at bounding box center [331, 95] width 279 height 244
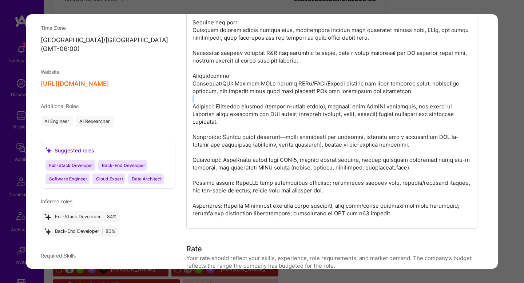
click at [230, 102] on p "modal" at bounding box center [331, 95] width 279 height 244
click at [230, 107] on p "modal" at bounding box center [331, 95] width 279 height 244
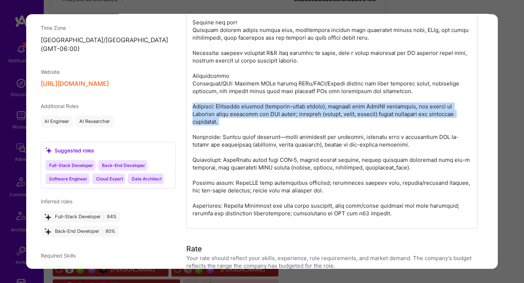
click at [230, 107] on p "modal" at bounding box center [331, 95] width 279 height 244
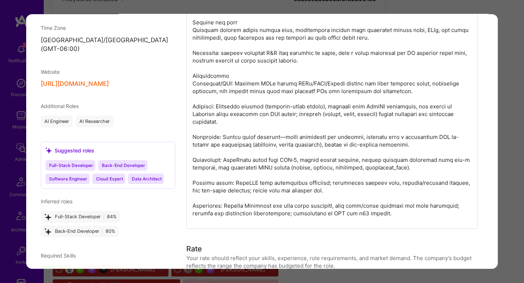
click at [240, 138] on p "modal" at bounding box center [331, 95] width 279 height 244
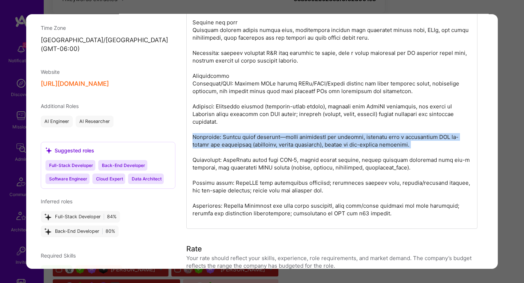
click at [240, 138] on p "modal" at bounding box center [331, 95] width 279 height 244
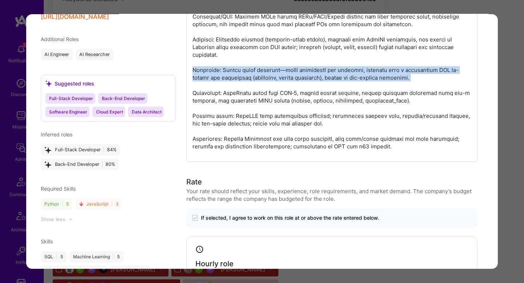
scroll to position [697, 0]
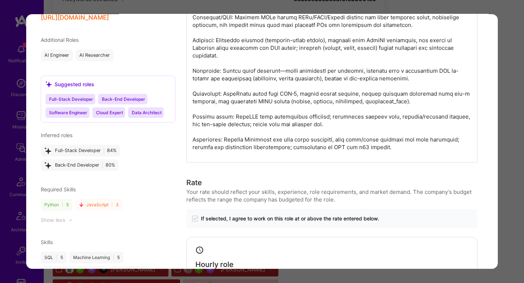
click at [254, 97] on p "modal" at bounding box center [331, 28] width 279 height 244
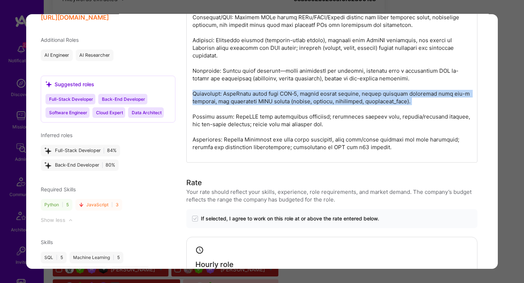
click at [254, 97] on p "modal" at bounding box center [331, 28] width 279 height 244
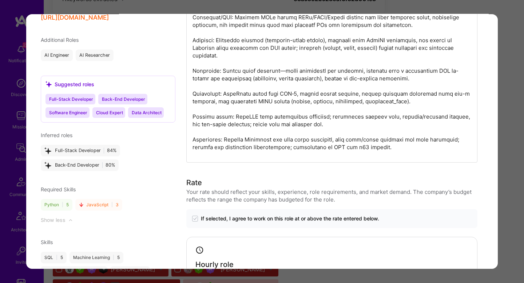
click at [259, 114] on p "modal" at bounding box center [331, 28] width 279 height 244
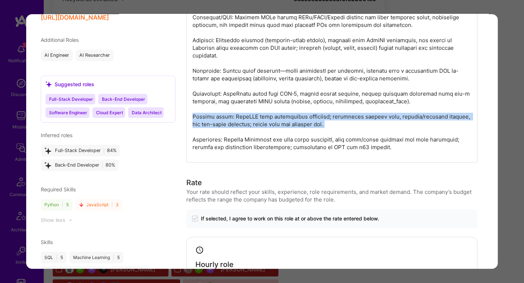
click at [259, 114] on p "modal" at bounding box center [331, 28] width 279 height 244
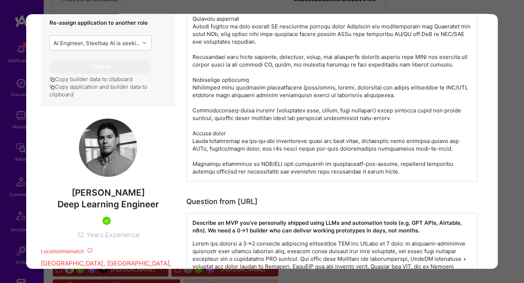
scroll to position [363, 0]
click at [506, 116] on div "Application 4 of 43 Builder Missing Requirements Required Location See location…" at bounding box center [262, 141] width 524 height 283
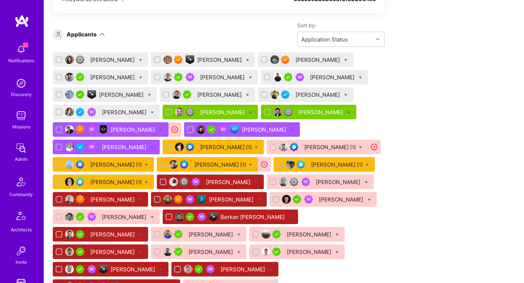
click at [59, 128] on input "checkbox" at bounding box center [59, 129] width 5 height 5
checkbox input "true"
click at [159, 128] on icon at bounding box center [160, 129] width 3 height 3
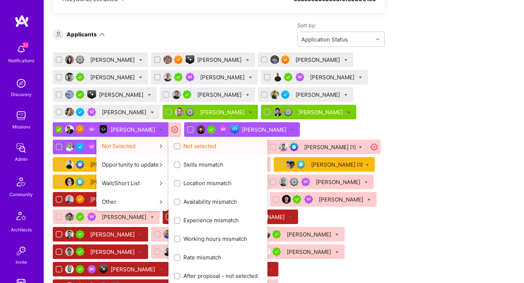
click at [187, 149] on span "Not selected" at bounding box center [199, 146] width 33 height 8
click at [180, 149] on input "Not selected" at bounding box center [177, 146] width 5 height 5
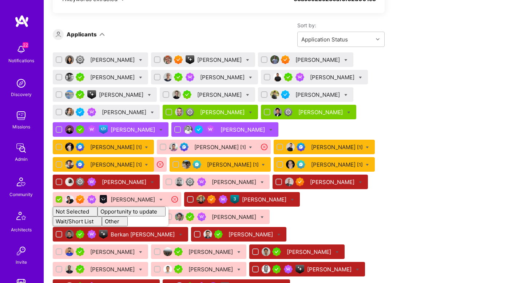
checkbox input "false"
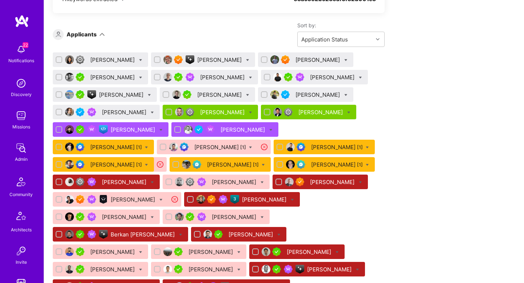
click at [184, 36] on div "Sort by: Application Status" at bounding box center [245, 34] width 280 height 25
click at [231, 130] on div "Siavosh Zarrasvand" at bounding box center [243, 130] width 46 height 8
click at [228, 131] on div "Siavosh Zarrasvand" at bounding box center [243, 130] width 46 height 8
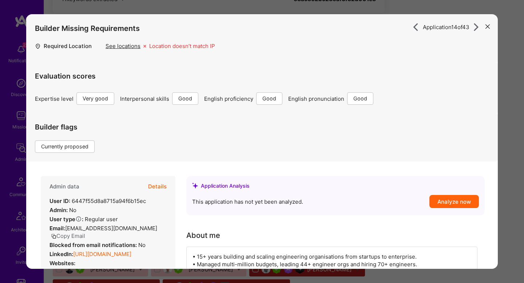
click at [162, 190] on button "Details" at bounding box center [157, 186] width 19 height 21
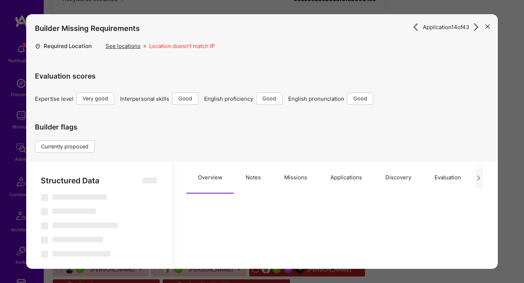
type textarea "x"
select select "Right Now"
select select "5"
select select "4"
select select "6"
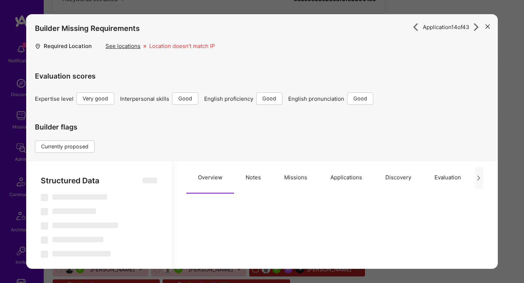
select select "6"
select select "GB"
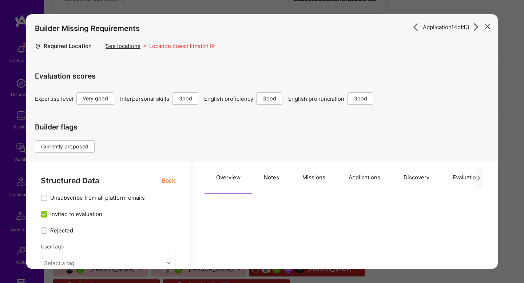
click at [269, 179] on button "Notes" at bounding box center [271, 178] width 39 height 32
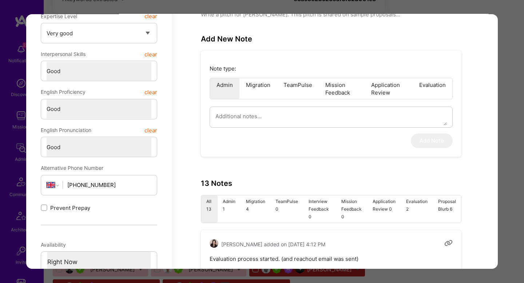
scroll to position [303, 0]
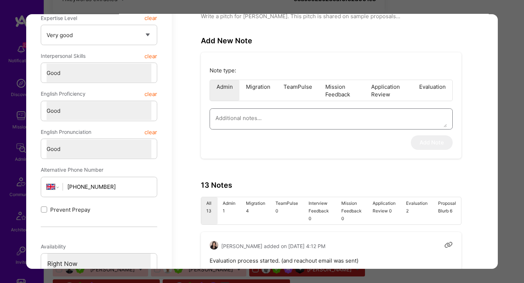
click at [247, 125] on textarea "modal" at bounding box center [330, 118] width 231 height 19
type textarea "x"
type textarea "S"
type textarea "x"
type textarea "Si"
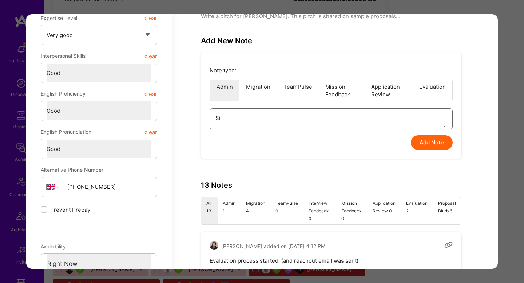
type textarea "x"
type textarea "Sia"
type textarea "x"
type textarea "Siav"
type textarea "x"
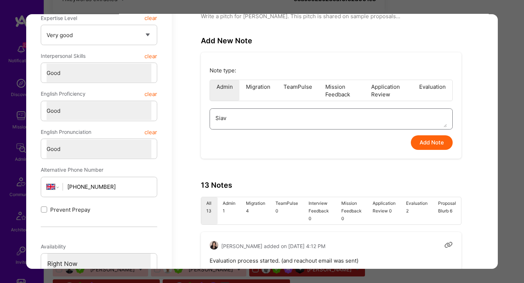
type textarea "Siavo"
type textarea "x"
type textarea "Siavos"
type textarea "x"
type textarea "Siavosh"
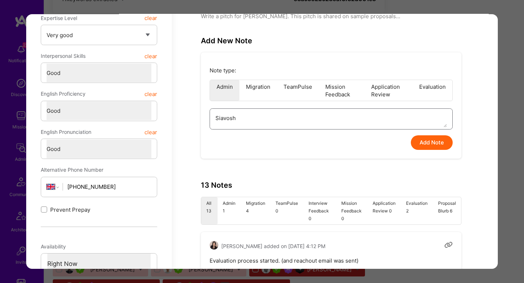
type textarea "x"
type textarea "Siavosh"
type textarea "x"
type textarea "Siavosh p"
type textarea "x"
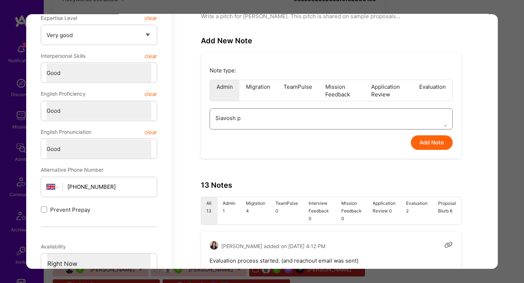
type textarea "Siavosh pr"
type textarea "x"
type textarea "Siavosh pro"
type textarea "x"
type textarea "Siavosh prov"
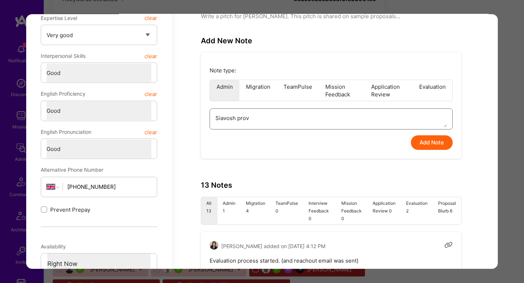
type textarea "x"
type textarea "Siavosh provi"
type textarea "x"
type textarea "Siavosh provid"
type textarea "x"
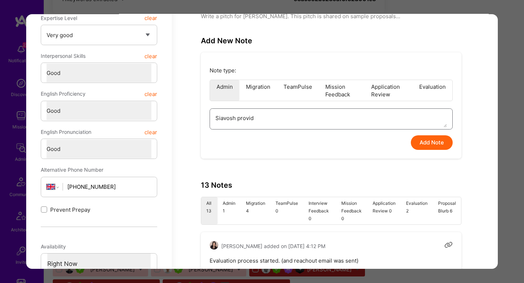
type textarea "Siavosh provide"
type textarea "x"
type textarea "Siavosh provided"
type textarea "x"
type textarea "Siavosh provided"
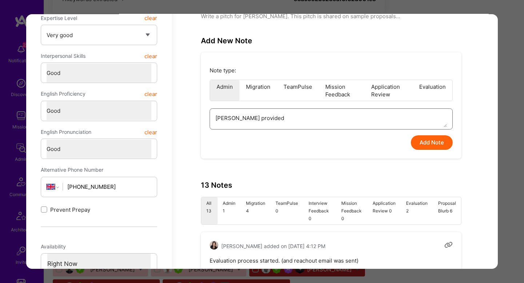
type textarea "x"
type textarea "Siavosh provided s"
type textarea "x"
type textarea "Siavosh provided so"
type textarea "x"
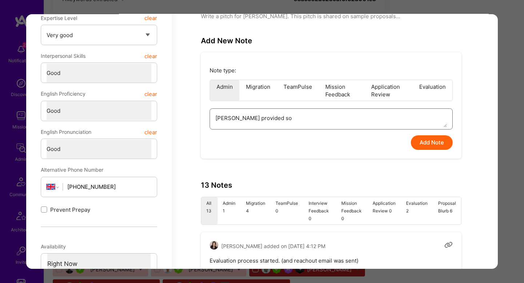
type textarea "Siavosh provided som"
type textarea "x"
type textarea "Siavosh provided some"
type textarea "x"
type textarea "Siavosh provided some a"
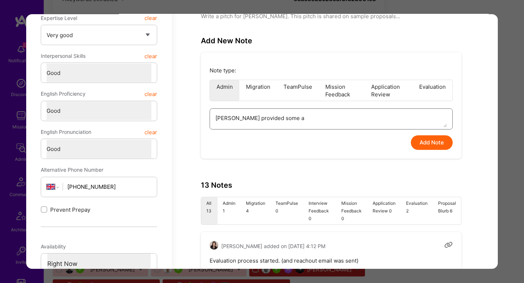
type textarea "x"
type textarea "Siavosh provided some ad"
type textarea "x"
type textarea "Siavosh provided some add"
type textarea "x"
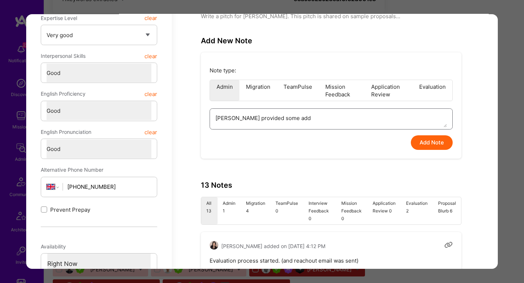
type textarea "Siavosh provided some addi"
type textarea "x"
type textarea "Siavosh provided some addir"
type textarea "x"
type textarea "Siavosh provided some addi"
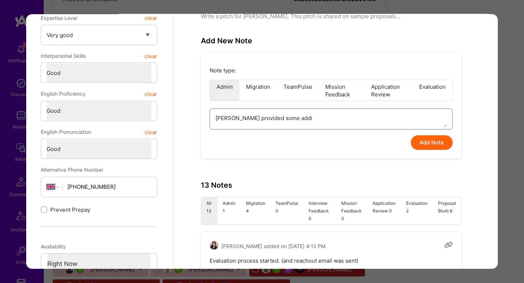
type textarea "x"
type textarea "Siavosh provided some addit"
type textarea "x"
type textarea "Siavosh provided some additi"
type textarea "x"
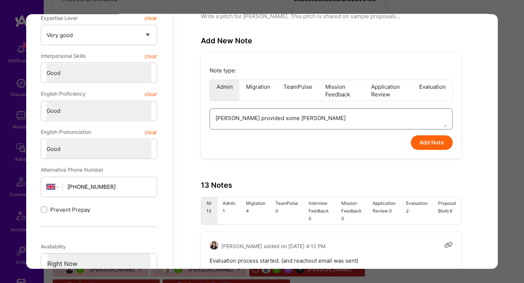
type textarea "Siavosh provided some additio"
type textarea "x"
type textarea "Siavosh provided some addition"
type textarea "x"
type textarea "Siavosh provided some additiona"
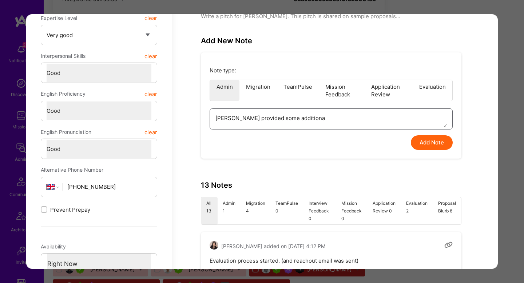
type textarea "x"
type textarea "Siavosh provided some additional"
type textarea "x"
type textarea "Siavosh provided some additional"
type textarea "x"
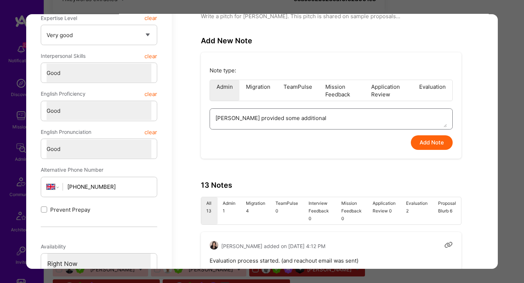
type textarea "Siavosh provided some additional i"
type textarea "x"
type textarea "Siavosh provided some additional in"
type textarea "x"
type textarea "Siavosh provided some additional inf"
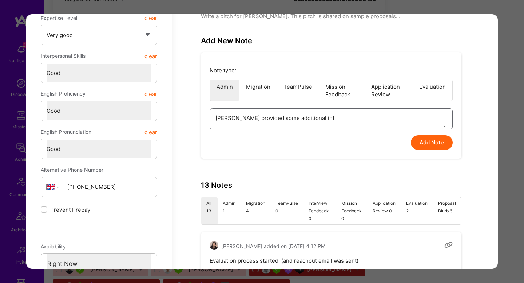
type textarea "x"
type textarea "Siavosh provided some additional infor"
type textarea "x"
type textarea "Siavosh provided some additional inform"
type textarea "x"
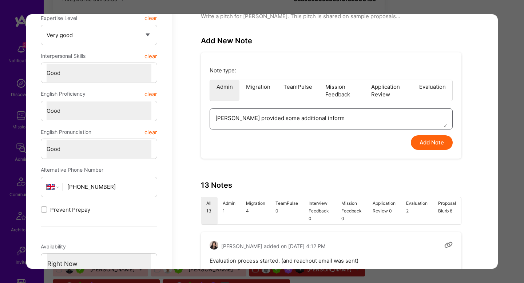
type textarea "Siavosh provided some additional informa"
type textarea "x"
type textarea "Siavosh provided some additional informato"
type textarea "x"
type textarea "Siavosh provided some additional informaton"
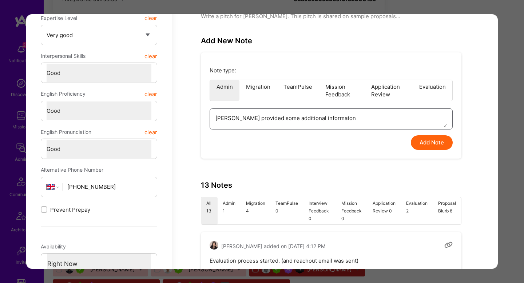
type textarea "x"
type textarea "Siavosh provided some additional informato"
type textarea "x"
type textarea "Siavosh provided some additional informat"
type textarea "x"
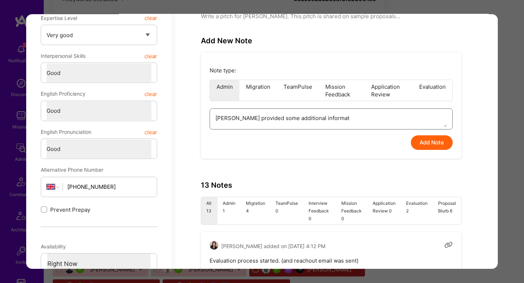
type textarea "Siavosh provided some additional informati"
type textarea "x"
type textarea "Siavosh provided some additional informatio"
type textarea "x"
type textarea "Siavosh provided some additional information"
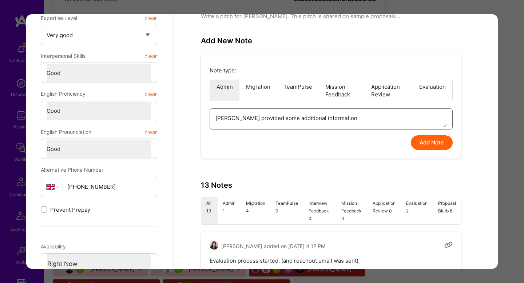
type textarea "x"
type textarea "Siavosh provided some additional information"
type textarea "x"
type textarea "Siavosh provided some additional information r"
type textarea "x"
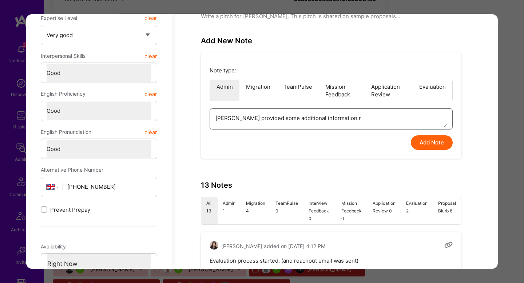
type textarea "Siavosh provided some additional information re"
type textarea "x"
type textarea "Siavosh provided some additional information reg"
type textarea "x"
type textarea "Siavosh provided some additional information reg"
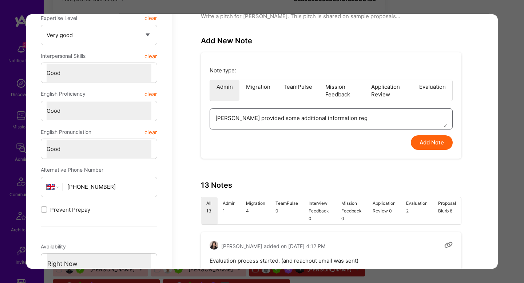
type textarea "x"
type textarea "Siavosh provided some additional information reg h"
type textarea "x"
type textarea "Siavosh provided some additional information reg his"
type textarea "x"
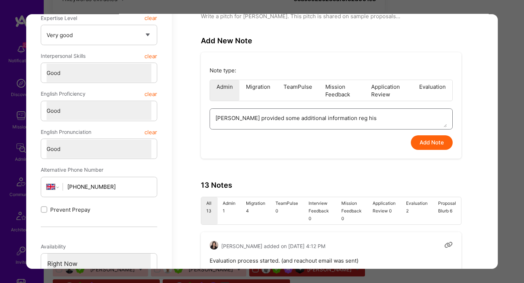
type textarea "Siavosh provided some additional information reg his"
type textarea "x"
type textarea "Siavosh provided some additional information reg his e"
type textarea "x"
type textarea "Siavosh provided some additional information reg his ex"
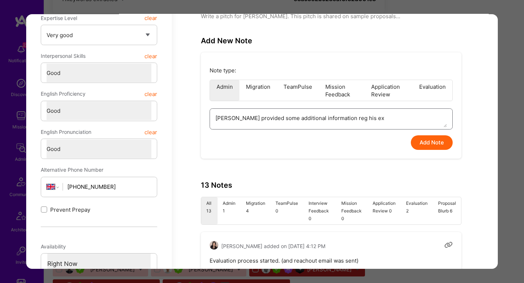
type textarea "x"
type textarea "Siavosh provided some additional information reg his exe"
type textarea "x"
type textarea "Siavosh provided some additional information reg his ex"
type textarea "x"
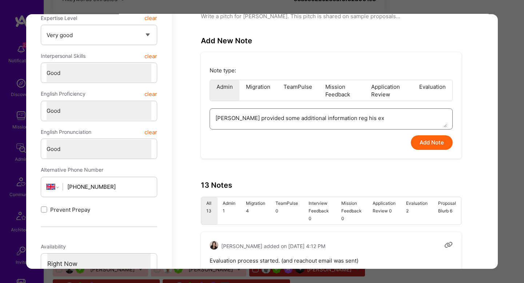
type textarea "Siavosh provided some additional information reg his exp"
type textarea "x"
type textarea "Siavosh provided some additional information reg his expe"
type textarea "x"
type textarea "Siavosh provided some additional information reg his exper"
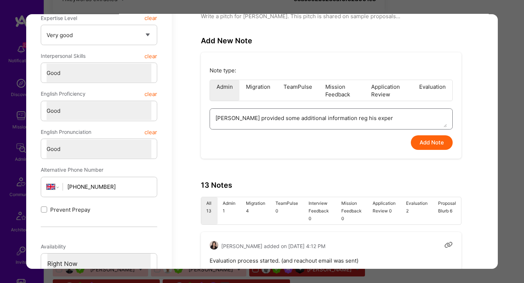
type textarea "x"
type textarea "Siavosh provided some additional information reg his experi"
type textarea "x"
type textarea "Siavosh provided some additional information reg his experie"
type textarea "x"
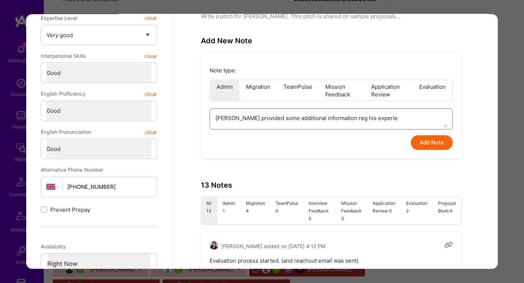
type textarea "Siavosh provided some additional information reg his experien"
type textarea "x"
type textarea "Siavosh provided some additional information reg his experienc"
type textarea "x"
type textarea "Siavosh provided some additional information reg his experience"
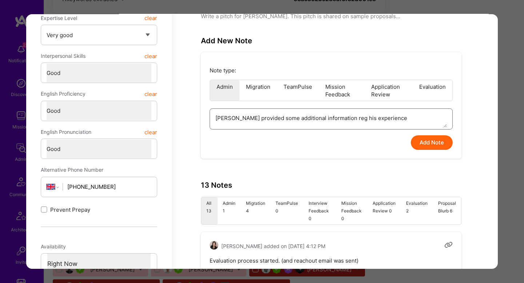
type textarea "x"
type textarea "Siavosh provided some additional information reg his experience""
type textarea "x"
type textarea "Siavosh provided some additional information reg his experience":"
type textarea "x"
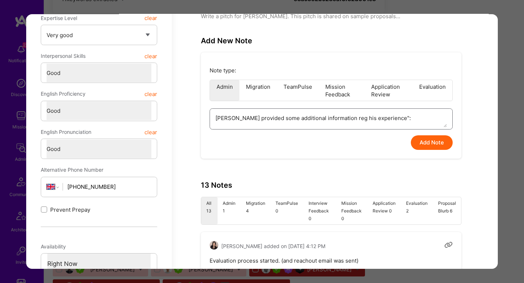
type textarea "Siavosh provided some additional information reg his experience":"
type textarea "x"
type textarea "Siavosh provided some additional information reg his experience":"
type textarea "x"
type textarea "Siavosh provided some additional information reg his experience""
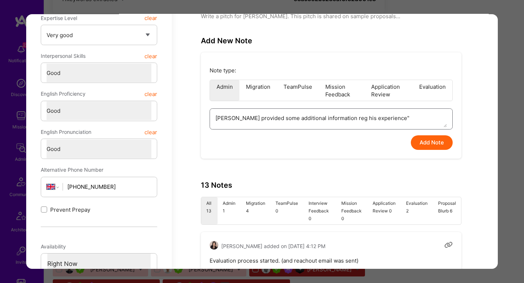
type textarea "x"
type textarea "Siavosh provided some additional information reg his experience"
type textarea "x"
type textarea "Siavosh provided some additional information reg his experience:"
type textarea "x"
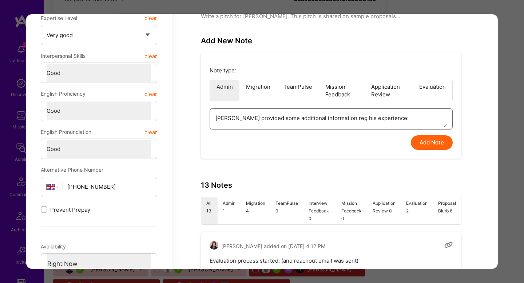
type textarea "Siavosh provided some additional information reg his experience:"
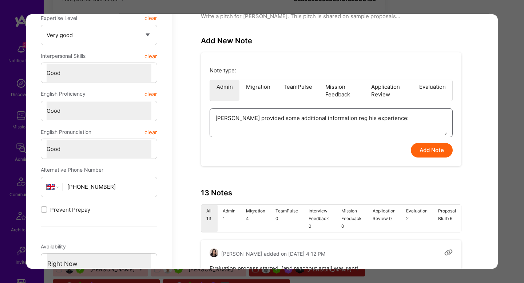
paste textarea "Acquisition workflows I am strong here. At ChanceCapital I led technical due di…"
type textarea "x"
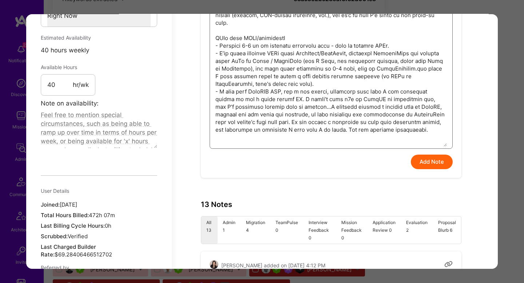
scroll to position [553, 0]
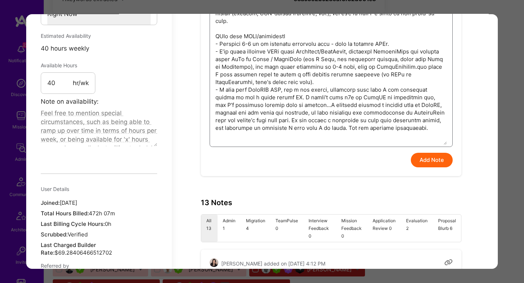
type textarea "Siavosh provided some additional information reg his experience: Acquisition wo…"
click at [426, 159] on button "Add Note" at bounding box center [432, 160] width 42 height 15
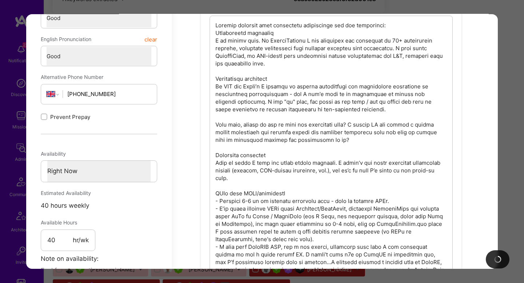
scroll to position [329, 0]
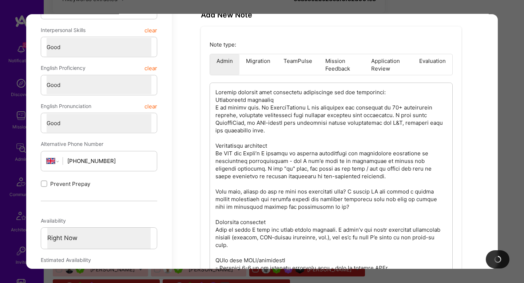
type textarea "x"
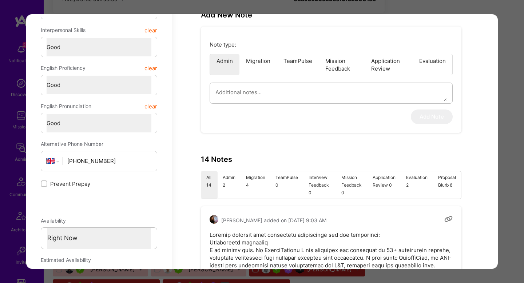
click at [522, 96] on div "Application 14 of 43 Builder Missing Requirements Required Location See locatio…" at bounding box center [262, 141] width 524 height 283
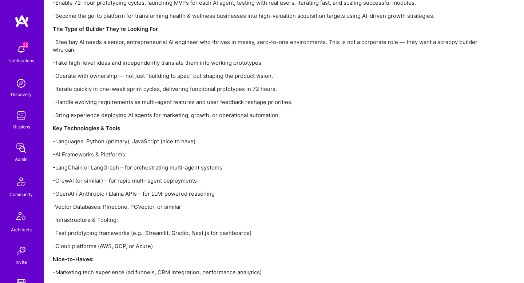
scroll to position [501, 0]
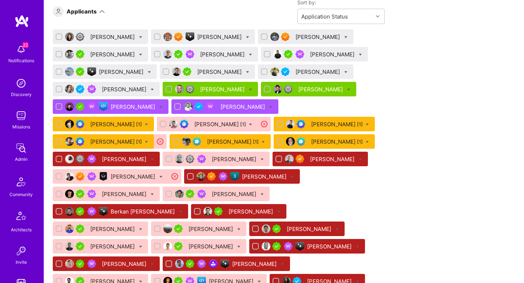
click at [336, 139] on div "THOMAS Kalnik [1]" at bounding box center [337, 142] width 52 height 8
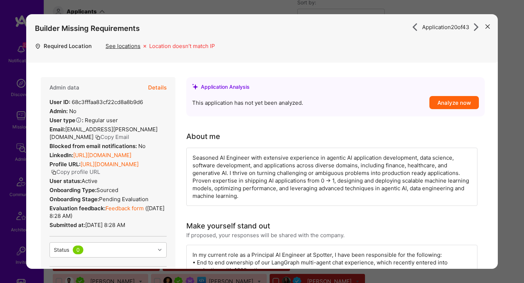
click at [104, 159] on link "https://linkedin.com/in/thomaskalnik" at bounding box center [102, 155] width 58 height 7
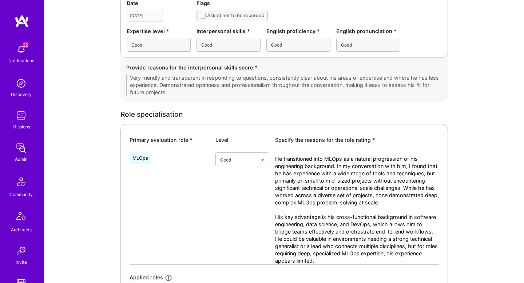
scroll to position [234, 0]
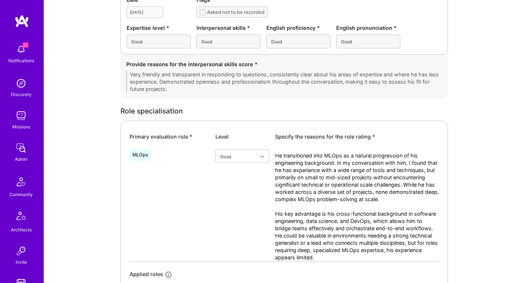
drag, startPoint x: 353, startPoint y: 172, endPoint x: 429, endPoint y: 172, distance: 76.0
click at [429, 172] on textarea "He transitioned into MLOps as a natural progression of his engineering backgrou…" at bounding box center [357, 206] width 164 height 109
drag, startPoint x: 429, startPoint y: 172, endPoint x: 425, endPoint y: 177, distance: 5.5
click at [425, 177] on textarea "He transitioned into MLOps as a natural progression of his engineering backgrou…" at bounding box center [357, 206] width 164 height 109
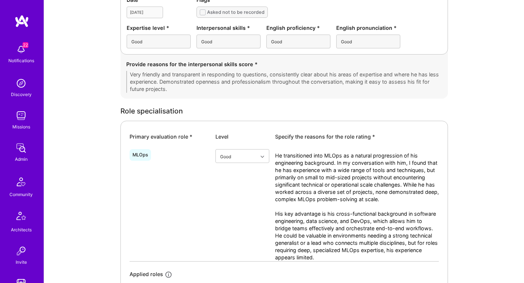
click at [425, 177] on textarea "He transitioned into MLOps as a natural progression of his engineering backgrou…" at bounding box center [357, 206] width 164 height 109
drag, startPoint x: 425, startPoint y: 177, endPoint x: 360, endPoint y: 180, distance: 65.6
click at [357, 180] on textarea "He transitioned into MLOps as a natural progression of his engineering backgrou…" at bounding box center [357, 206] width 164 height 109
drag, startPoint x: 339, startPoint y: 185, endPoint x: 401, endPoint y: 185, distance: 61.1
click at [401, 185] on textarea "He transitioned into MLOps as a natural progression of his engineering backgrou…" at bounding box center [357, 206] width 164 height 109
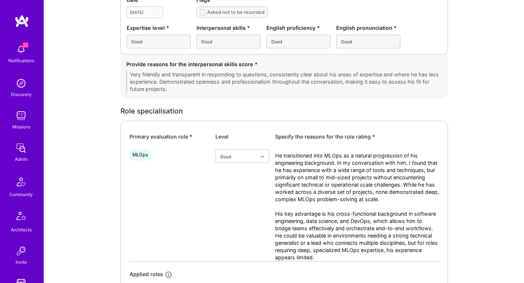
click at [401, 185] on textarea "He transitioned into MLOps as a natural progression of his engineering backgrou…" at bounding box center [357, 206] width 164 height 109
drag, startPoint x: 401, startPoint y: 185, endPoint x: 425, endPoint y: 203, distance: 30.1
click at [425, 204] on textarea "He transitioned into MLOps as a natural progression of his engineering backgrou…" at bounding box center [357, 206] width 164 height 109
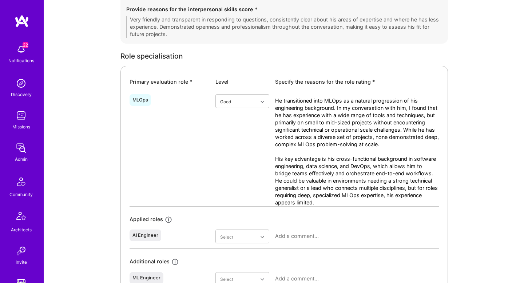
scroll to position [288, 0]
click at [369, 138] on textarea "He transitioned into MLOps as a natural progression of his engineering backgrou…" at bounding box center [357, 152] width 164 height 109
click at [361, 146] on textarea "He transitioned into MLOps as a natural progression of his engineering backgrou…" at bounding box center [357, 152] width 164 height 109
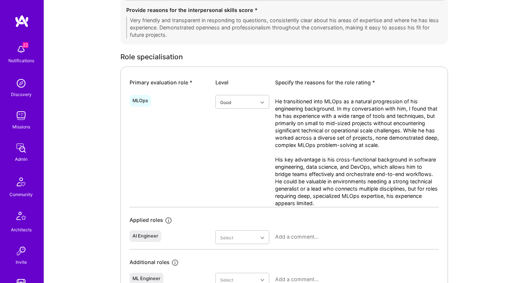
click at [361, 146] on textarea "He transitioned into MLOps as a natural progression of his engineering backgrou…" at bounding box center [357, 152] width 164 height 109
click at [301, 144] on textarea "He transitioned into MLOps as a natural progression of his engineering backgrou…" at bounding box center [357, 152] width 164 height 109
drag, startPoint x: 279, startPoint y: 162, endPoint x: 341, endPoint y: 164, distance: 62.6
click at [341, 164] on textarea "He transitioned into MLOps as a natural progression of his engineering backgrou…" at bounding box center [357, 152] width 164 height 109
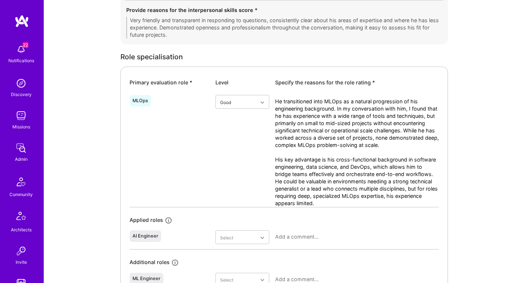
click at [341, 164] on textarea "He transitioned into MLOps as a natural progression of his engineering backgrou…" at bounding box center [357, 152] width 164 height 109
drag, startPoint x: 316, startPoint y: 159, endPoint x: 422, endPoint y: 166, distance: 106.4
click at [422, 166] on textarea "He transitioned into MLOps as a natural progression of his engineering backgrou…" at bounding box center [357, 152] width 164 height 109
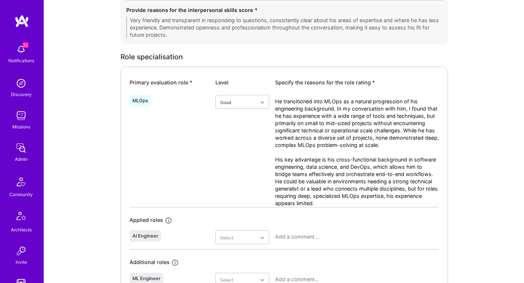
click at [422, 166] on textarea "He transitioned into MLOps as a natural progression of his engineering backgrou…" at bounding box center [357, 152] width 164 height 109
click at [367, 166] on textarea "He transitioned into MLOps as a natural progression of his engineering backgrou…" at bounding box center [357, 152] width 164 height 109
drag, startPoint x: 293, startPoint y: 174, endPoint x: 393, endPoint y: 184, distance: 100.9
click at [393, 184] on textarea "He transitioned into MLOps as a natural progression of his engineering backgrou…" at bounding box center [357, 152] width 164 height 109
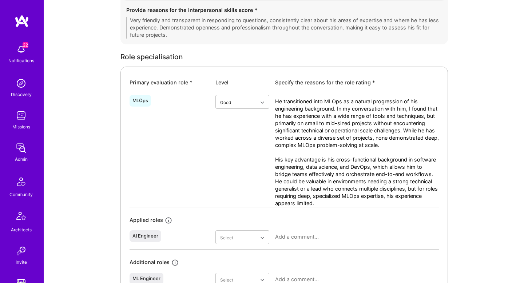
click at [393, 184] on textarea "He transitioned into MLOps as a natural progression of his engineering backgrou…" at bounding box center [357, 152] width 164 height 109
click at [383, 185] on textarea "He transitioned into MLOps as a natural progression of his engineering backgrou…" at bounding box center [357, 152] width 164 height 109
drag, startPoint x: 288, startPoint y: 188, endPoint x: 390, endPoint y: 186, distance: 102.3
click at [390, 186] on textarea "He transitioned into MLOps as a natural progression of his engineering backgrou…" at bounding box center [357, 152] width 164 height 109
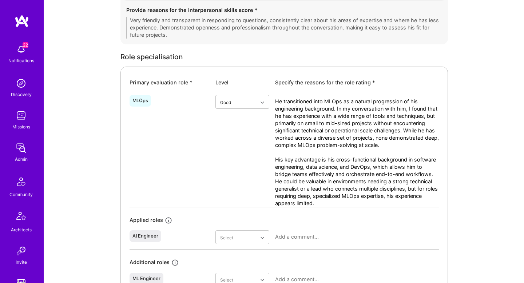
click at [390, 186] on textarea "He transitioned into MLOps as a natural progression of his engineering backgrou…" at bounding box center [357, 152] width 164 height 109
drag, startPoint x: 390, startPoint y: 186, endPoint x: 391, endPoint y: 194, distance: 7.8
click at [391, 194] on textarea "He transitioned into MLOps as a natural progression of his engineering backgrou…" at bounding box center [357, 152] width 164 height 109
drag, startPoint x: 391, startPoint y: 194, endPoint x: 326, endPoint y: 201, distance: 66.3
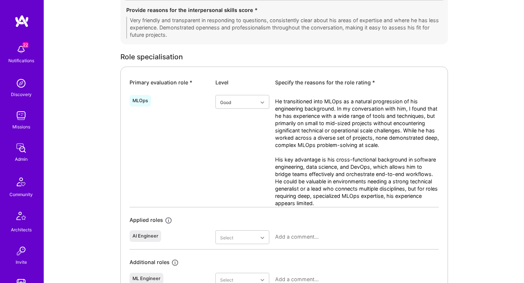
click at [326, 201] on textarea "He transitioned into MLOps as a natural progression of his engineering backgrou…" at bounding box center [357, 152] width 164 height 109
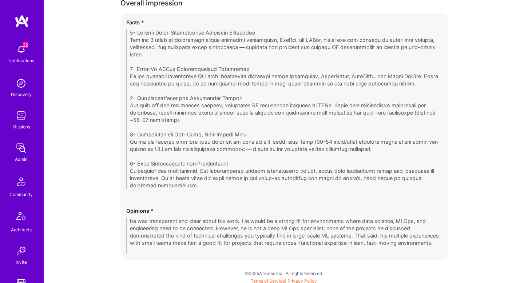
scroll to position [1562, 0]
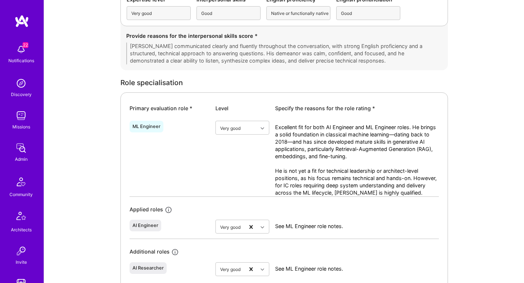
scroll to position [271, 0]
click at [313, 132] on textarea "Excellent fit for both AI Engineer and ML Engineer roles. He brings a solid fou…" at bounding box center [357, 160] width 164 height 73
click at [415, 131] on textarea "Excellent fit for both AI Engineer and ML Engineer roles. He brings a solid fou…" at bounding box center [357, 160] width 164 height 73
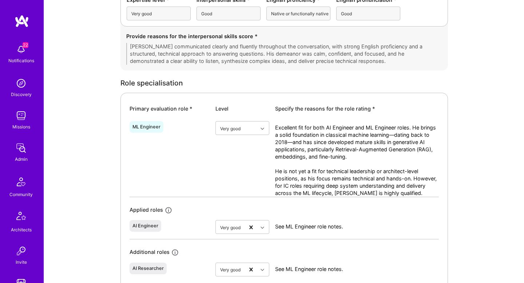
click at [415, 131] on textarea "Excellent fit for both AI Engineer and ML Engineer roles. He brings a solid fou…" at bounding box center [357, 160] width 164 height 73
click at [366, 134] on textarea "Excellent fit for both AI Engineer and ML Engineer roles. He brings a solid fou…" at bounding box center [357, 160] width 164 height 73
drag, startPoint x: 366, startPoint y: 134, endPoint x: 370, endPoint y: 148, distance: 14.6
click at [370, 148] on textarea "Excellent fit for both AI Engineer and ML Engineer roles. He brings a solid fou…" at bounding box center [357, 160] width 164 height 73
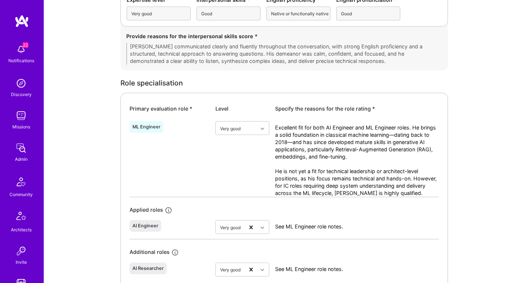
click at [370, 148] on textarea "Excellent fit for both AI Engineer and ML Engineer roles. He brings a solid fou…" at bounding box center [357, 160] width 164 height 73
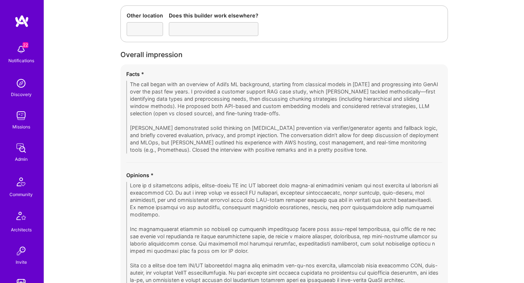
scroll to position [1544, 0]
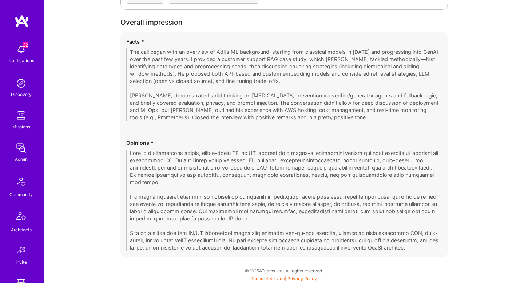
click at [192, 147] on div "Opinions *" at bounding box center [284, 195] width 316 height 112
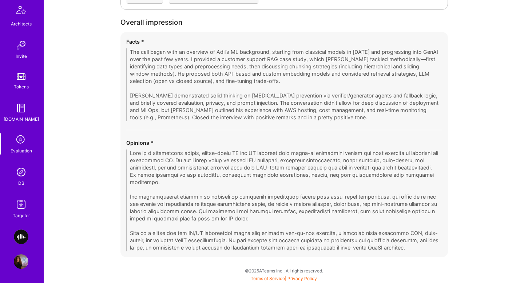
click at [23, 198] on img at bounding box center [21, 204] width 15 height 15
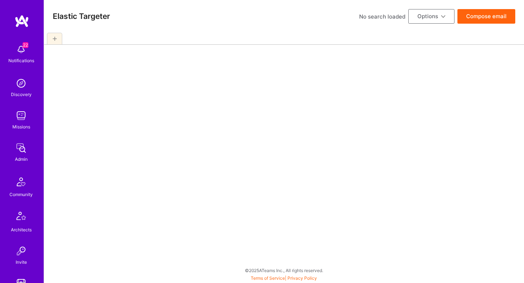
scroll to position [206, 0]
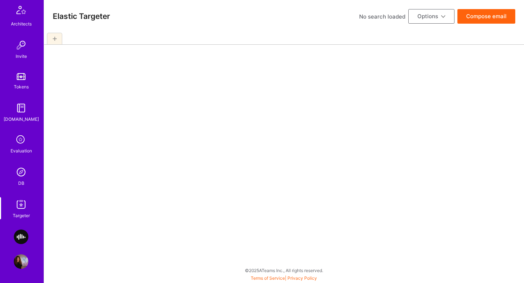
click at [21, 199] on img at bounding box center [21, 204] width 15 height 15
click at [24, 178] on img at bounding box center [21, 172] width 15 height 15
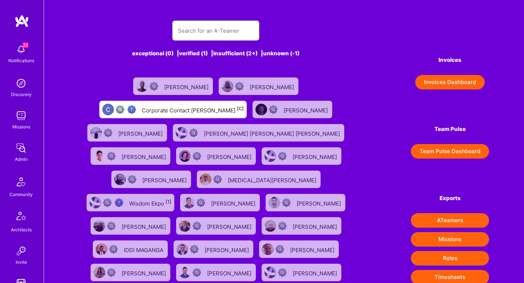
click at [198, 32] on input "text" at bounding box center [216, 30] width 76 height 19
paste input "okonkwo.henry2012@gmail.com"
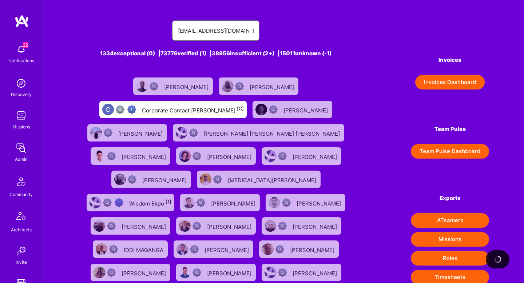
scroll to position [0, 8]
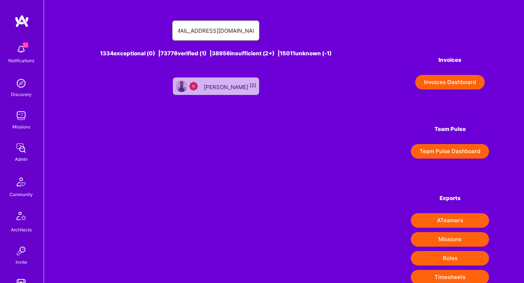
type input "okonkwo.henry2012@gmail.com"
click at [205, 86] on div "Henry Okonkwo [2]" at bounding box center [216, 85] width 86 height 17
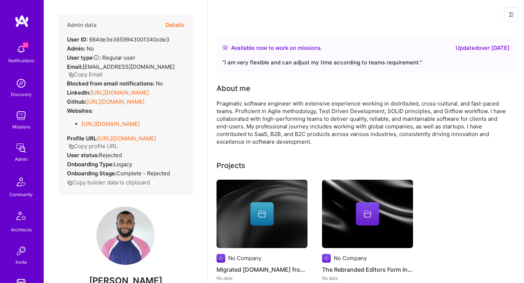
click at [172, 27] on button "Details" at bounding box center [175, 25] width 19 height 21
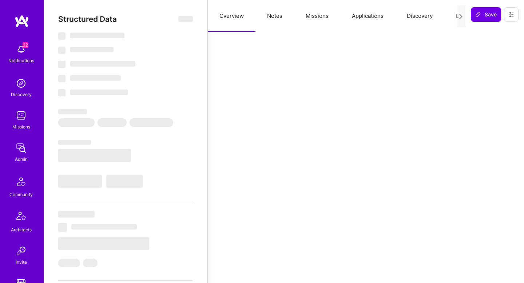
select select "Right Now"
select select "Insufficient"
select select "DE"
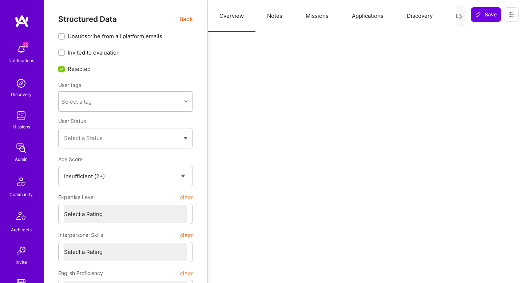
click at [412, 17] on button "Discovery" at bounding box center [419, 16] width 49 height 32
click at [446, 14] on button "Evaluation" at bounding box center [469, 16] width 50 height 32
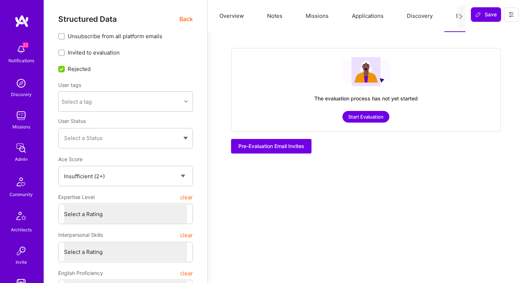
click at [403, 27] on button "Discovery" at bounding box center [419, 16] width 49 height 32
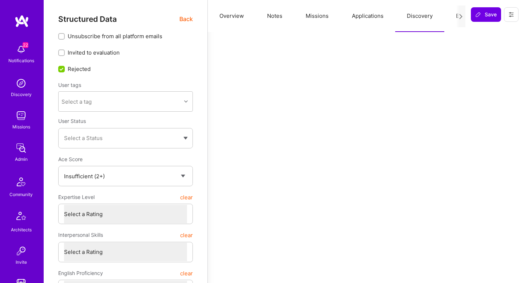
click at [231, 20] on button "Overview" at bounding box center [232, 16] width 48 height 32
click at [263, 25] on button "Notes" at bounding box center [274, 16] width 39 height 32
type textarea "x"
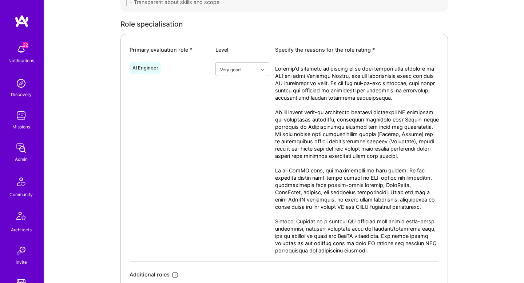
scroll to position [347, 0]
click at [397, 86] on textarea at bounding box center [357, 163] width 164 height 196
click at [358, 73] on textarea at bounding box center [357, 163] width 164 height 196
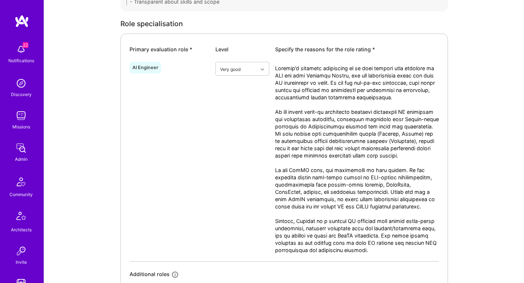
click at [358, 73] on textarea at bounding box center [357, 163] width 164 height 196
click at [355, 85] on textarea at bounding box center [357, 163] width 164 height 196
drag, startPoint x: 355, startPoint y: 85, endPoint x: 420, endPoint y: 84, distance: 65.1
click at [420, 84] on textarea at bounding box center [357, 163] width 164 height 196
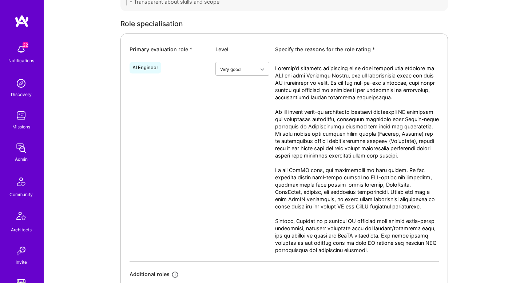
click at [381, 99] on textarea at bounding box center [357, 163] width 164 height 196
click at [360, 116] on textarea at bounding box center [357, 163] width 164 height 196
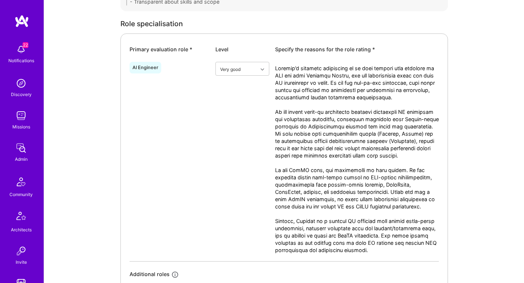
click at [360, 116] on textarea at bounding box center [357, 163] width 164 height 196
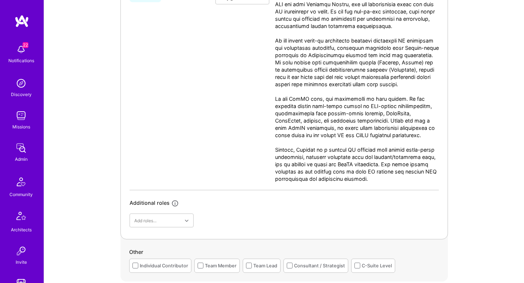
scroll to position [417, 0]
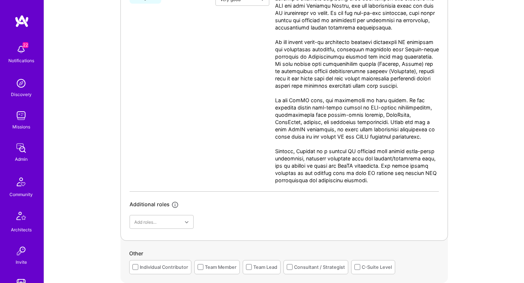
click at [374, 49] on textarea at bounding box center [357, 93] width 164 height 196
click at [386, 52] on textarea at bounding box center [357, 93] width 164 height 196
drag, startPoint x: 386, startPoint y: 52, endPoint x: 381, endPoint y: 94, distance: 41.8
click at [381, 94] on textarea at bounding box center [357, 93] width 164 height 196
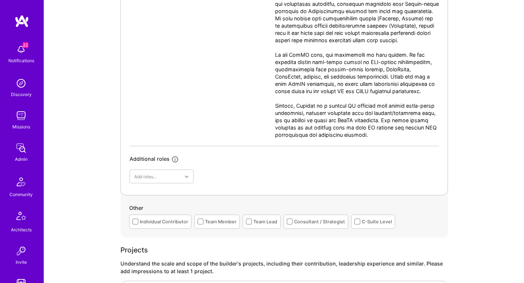
scroll to position [473, 0]
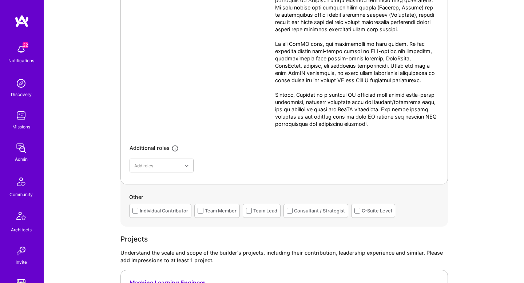
click at [358, 69] on textarea at bounding box center [357, 37] width 164 height 196
click at [370, 57] on textarea at bounding box center [357, 37] width 164 height 196
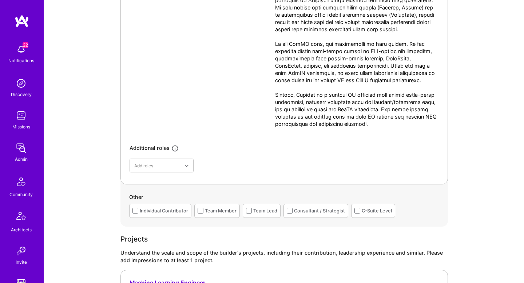
click at [370, 57] on textarea at bounding box center [357, 37] width 164 height 196
click at [353, 80] on textarea at bounding box center [357, 37] width 164 height 196
drag, startPoint x: 354, startPoint y: 79, endPoint x: 403, endPoint y: 90, distance: 50.0
click at [403, 90] on textarea at bounding box center [357, 37] width 164 height 196
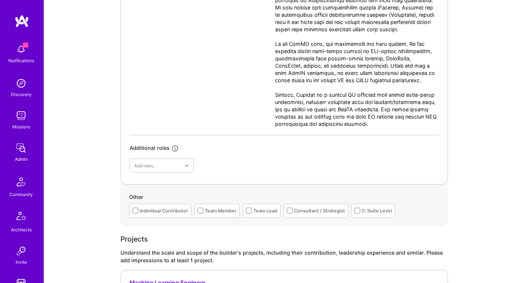
drag, startPoint x: 403, startPoint y: 90, endPoint x: 365, endPoint y: 71, distance: 42.8
click at [364, 71] on textarea at bounding box center [357, 37] width 164 height 196
click at [323, 102] on textarea at bounding box center [357, 37] width 164 height 196
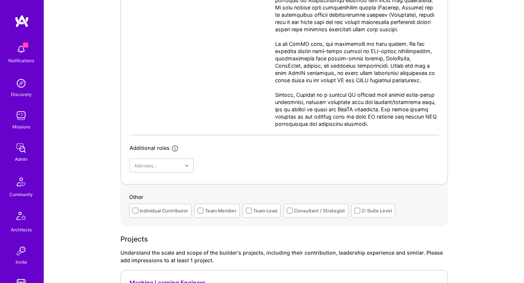
click at [322, 118] on textarea at bounding box center [357, 37] width 164 height 196
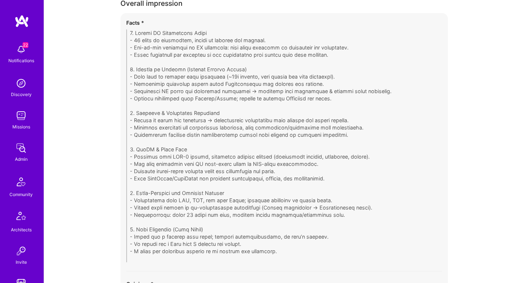
scroll to position [1784, 0]
